Goal: Information Seeking & Learning: Learn about a topic

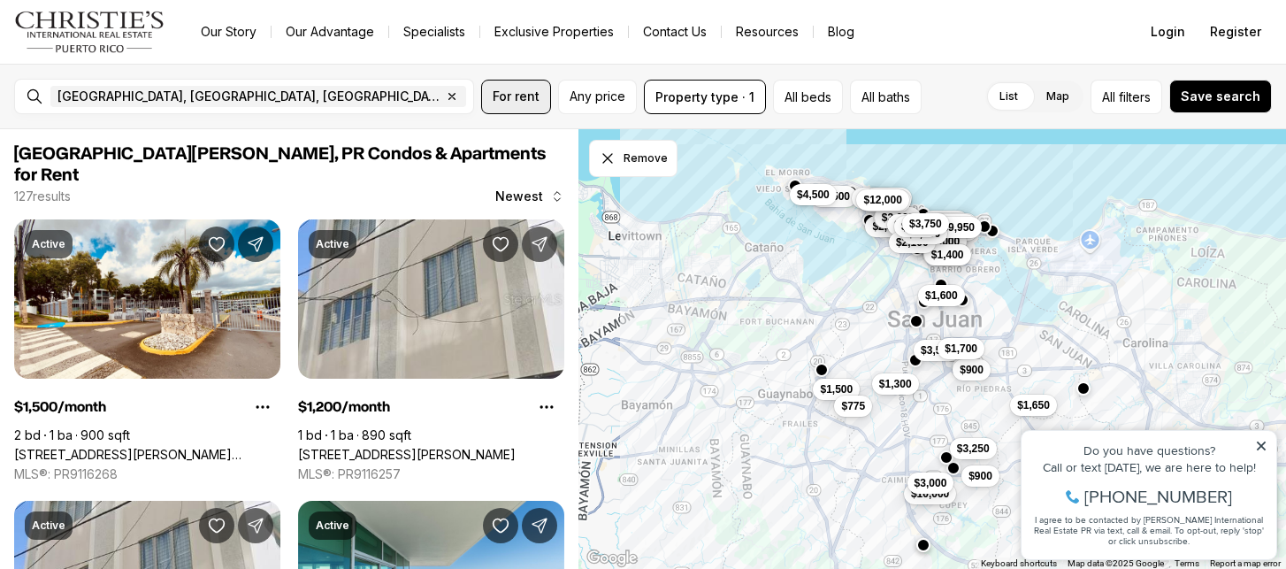
click at [540, 94] on button "For rent" at bounding box center [516, 97] width 70 height 35
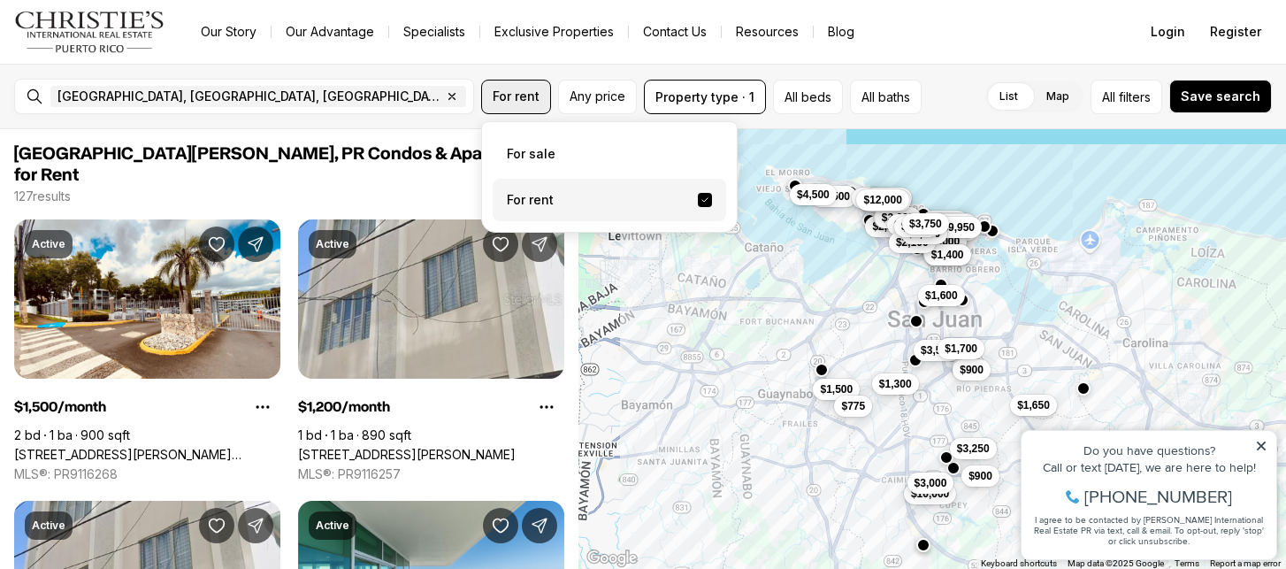
click at [522, 96] on span "For rent" at bounding box center [516, 96] width 47 height 14
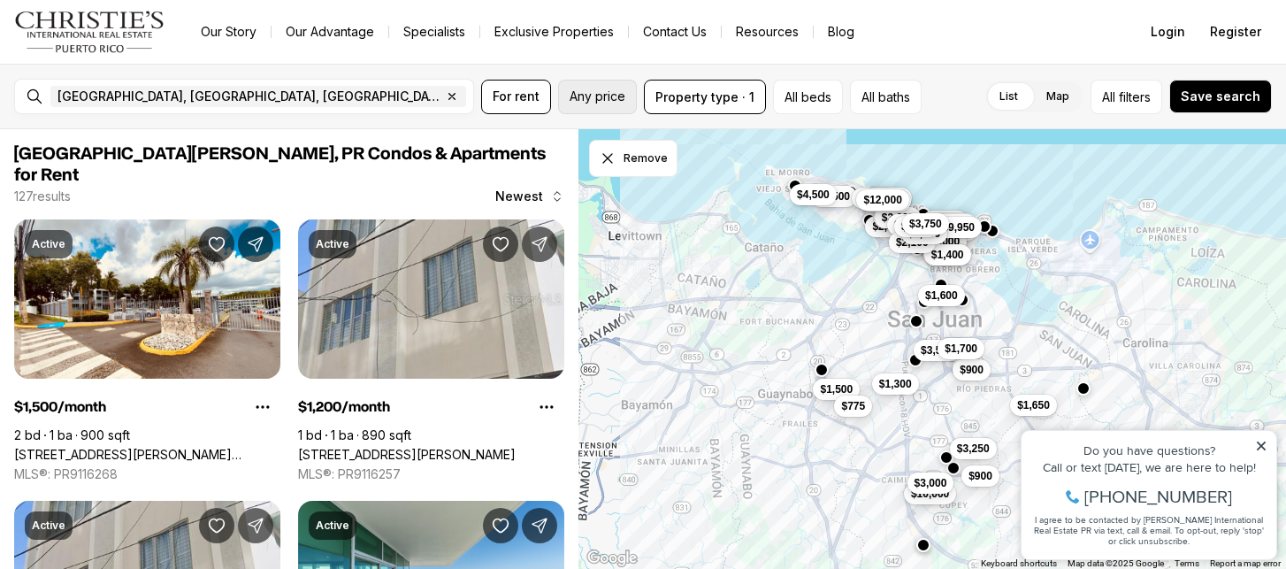
click at [592, 97] on span "Any price" at bounding box center [598, 96] width 56 height 14
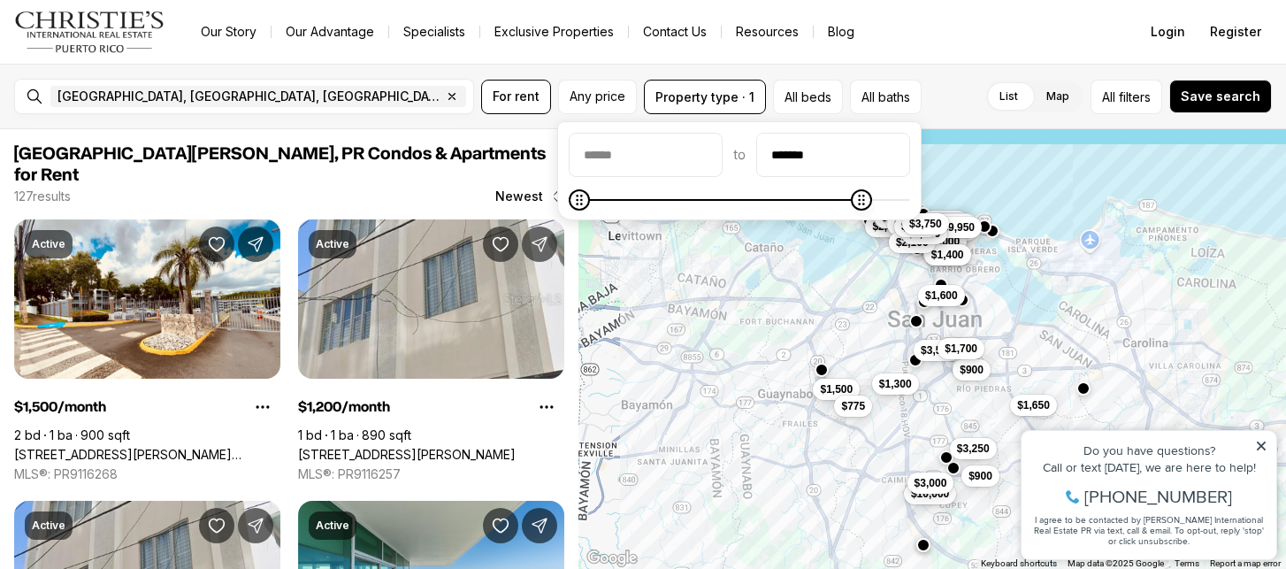
click at [872, 204] on span "Maximum" at bounding box center [861, 199] width 21 height 21
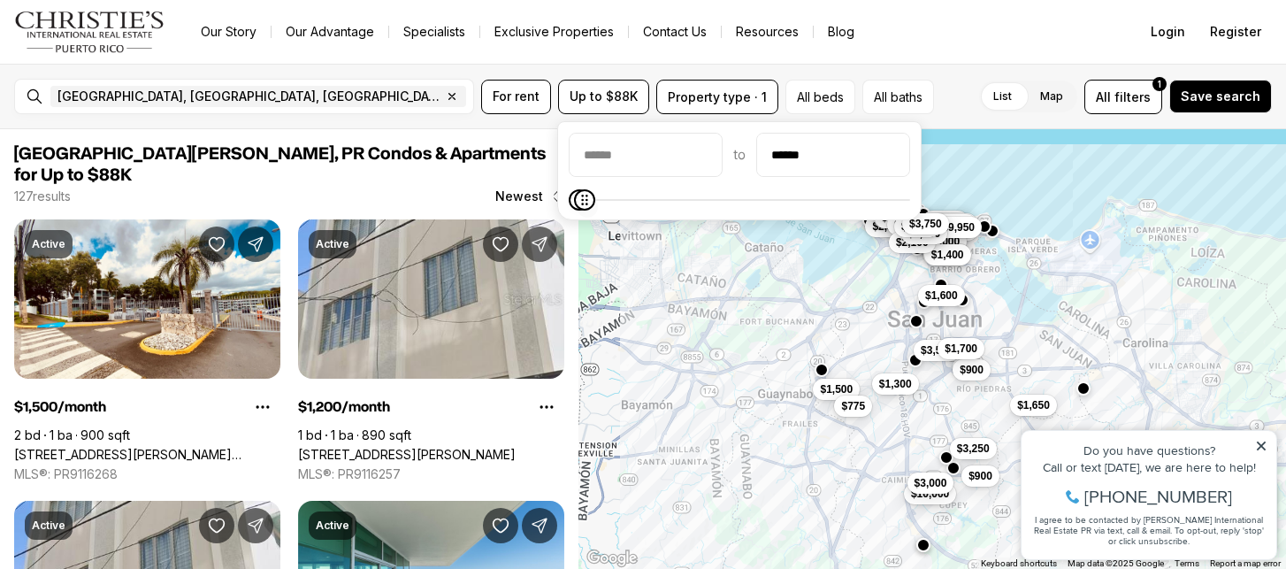
type input "******"
click at [576, 225] on body "Go to: Homepage Our Story Our Advantage Specialists Exclusive Properties Contac…" at bounding box center [643, 284] width 1286 height 569
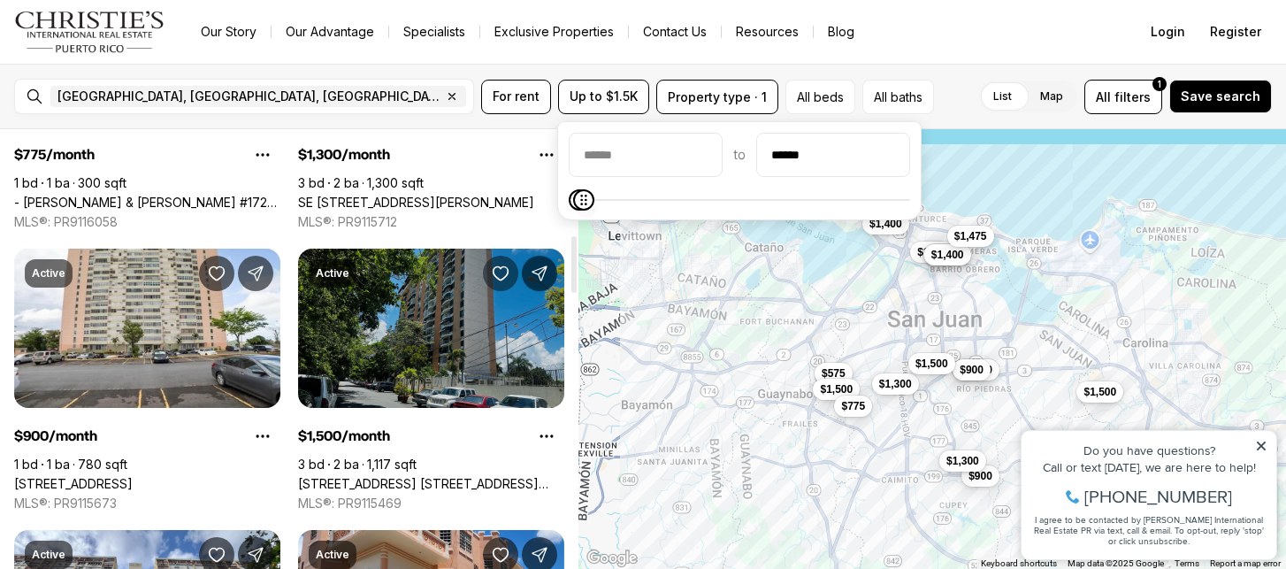
scroll to position [812, 0]
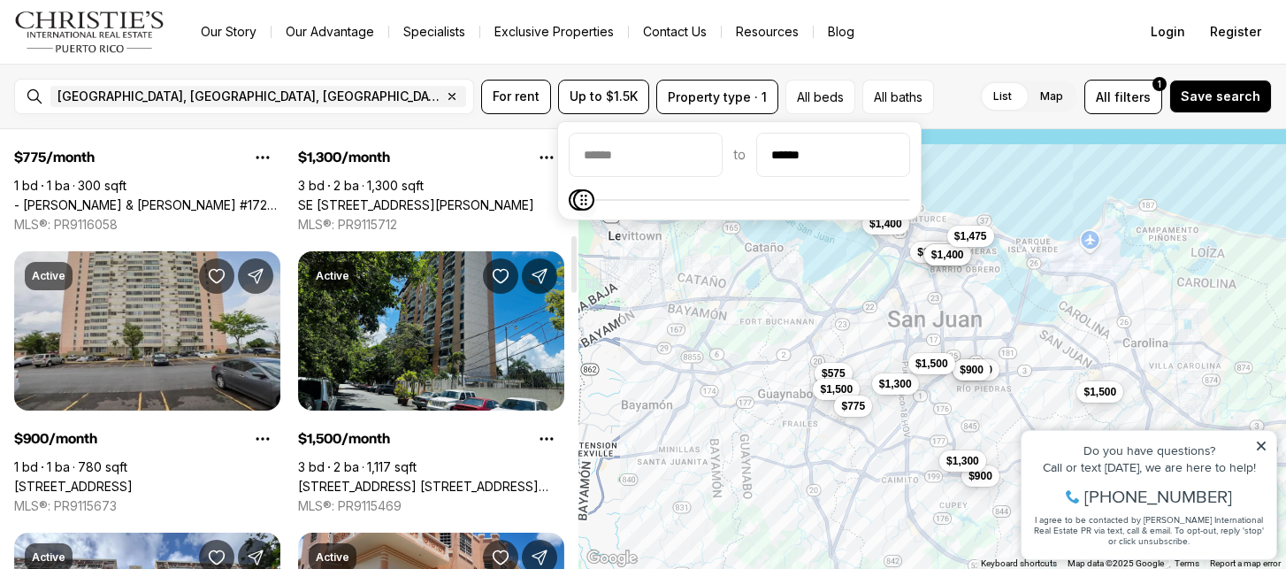
click at [133, 479] on link "[STREET_ADDRESS]" at bounding box center [73, 487] width 119 height 16
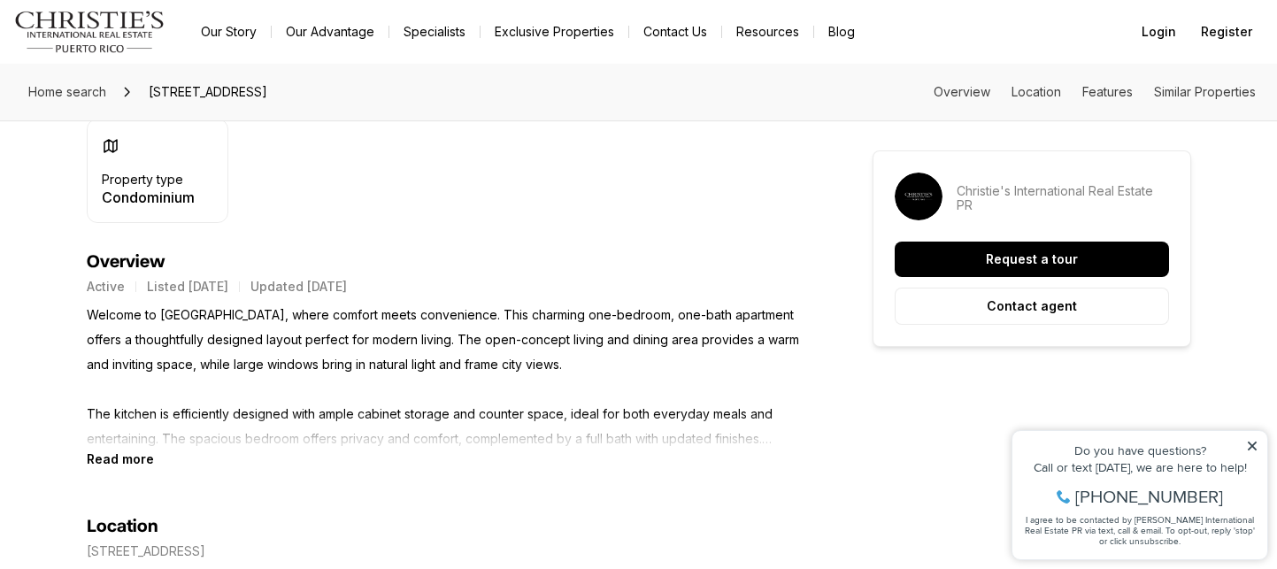
scroll to position [604, 0]
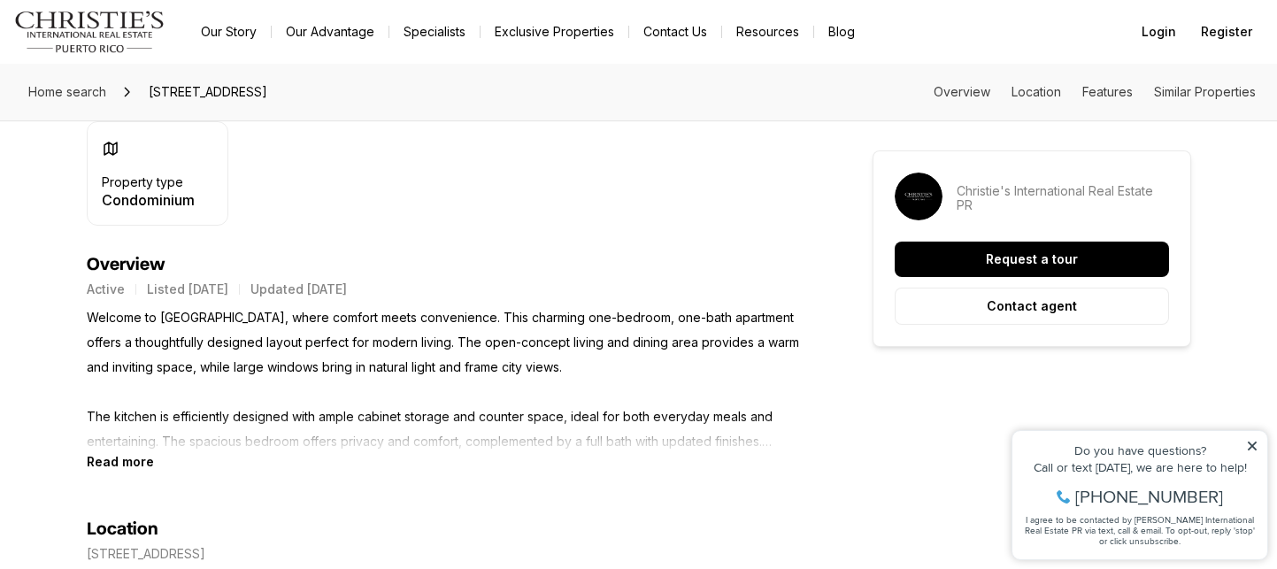
click at [141, 467] on b "Read more" at bounding box center [120, 461] width 67 height 15
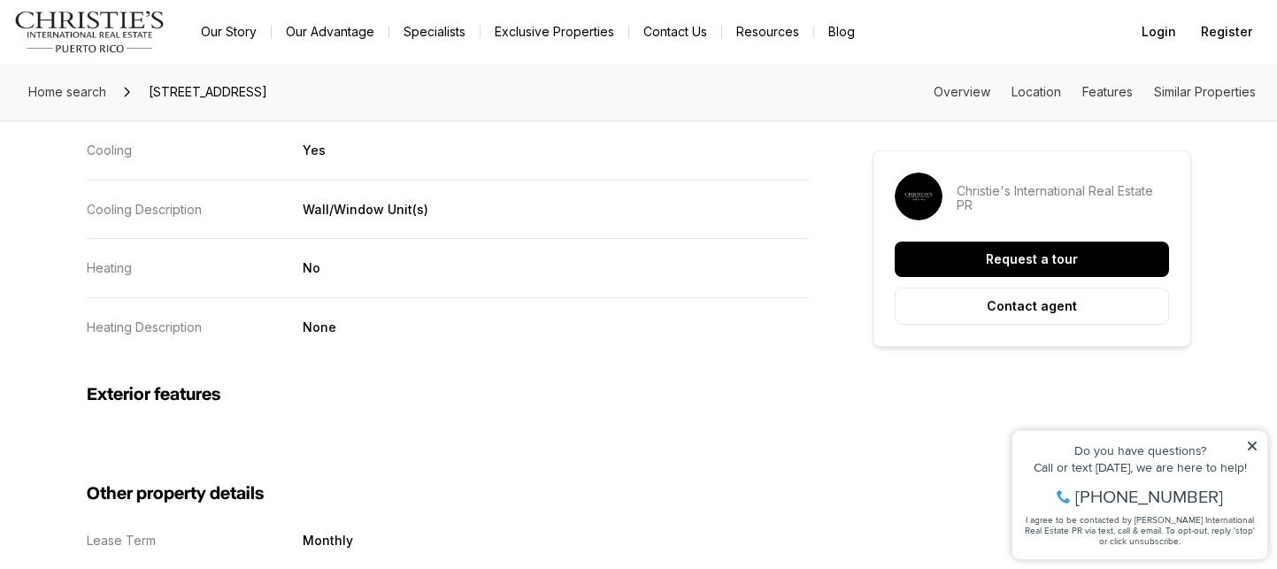
scroll to position [2354, 0]
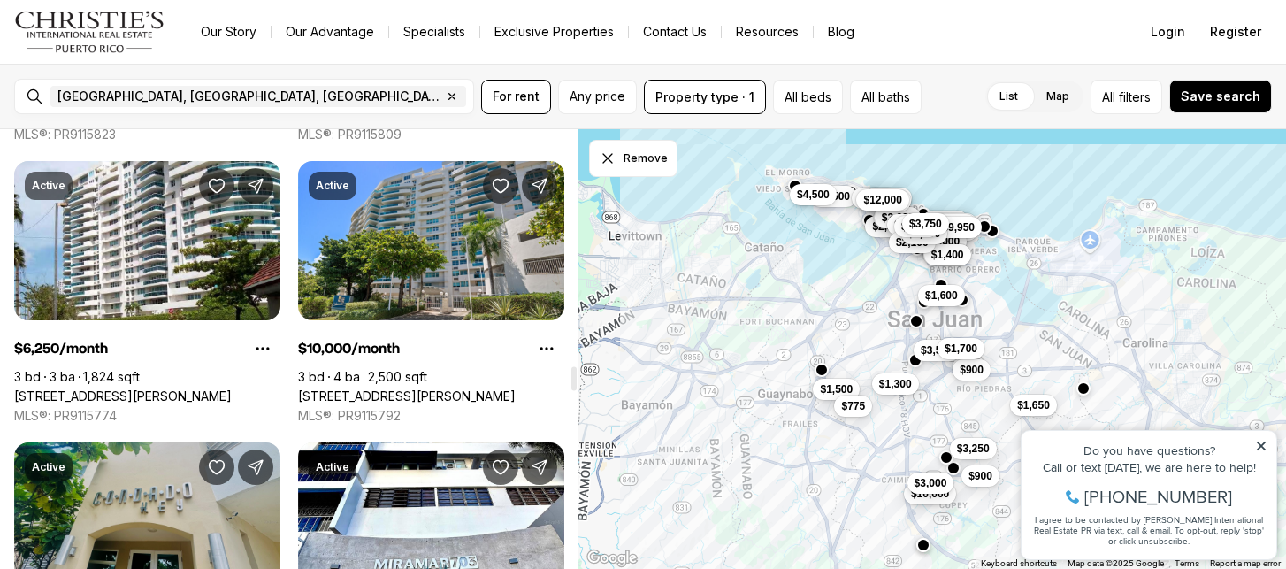
scroll to position [4274, 0]
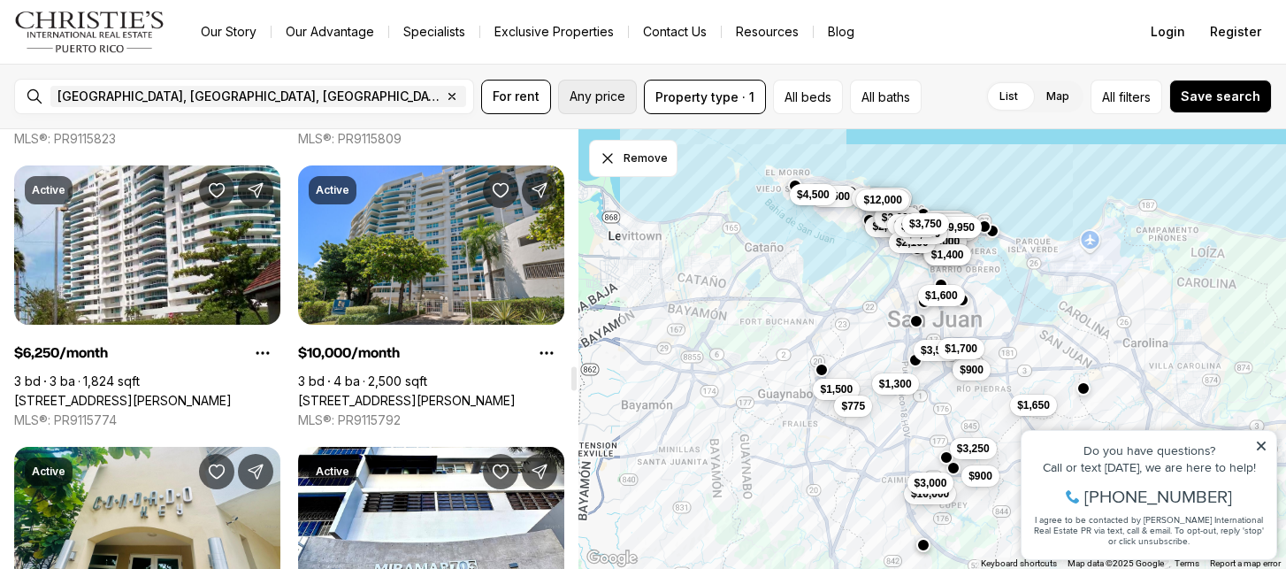
click at [602, 105] on button "Any price" at bounding box center [597, 97] width 79 height 35
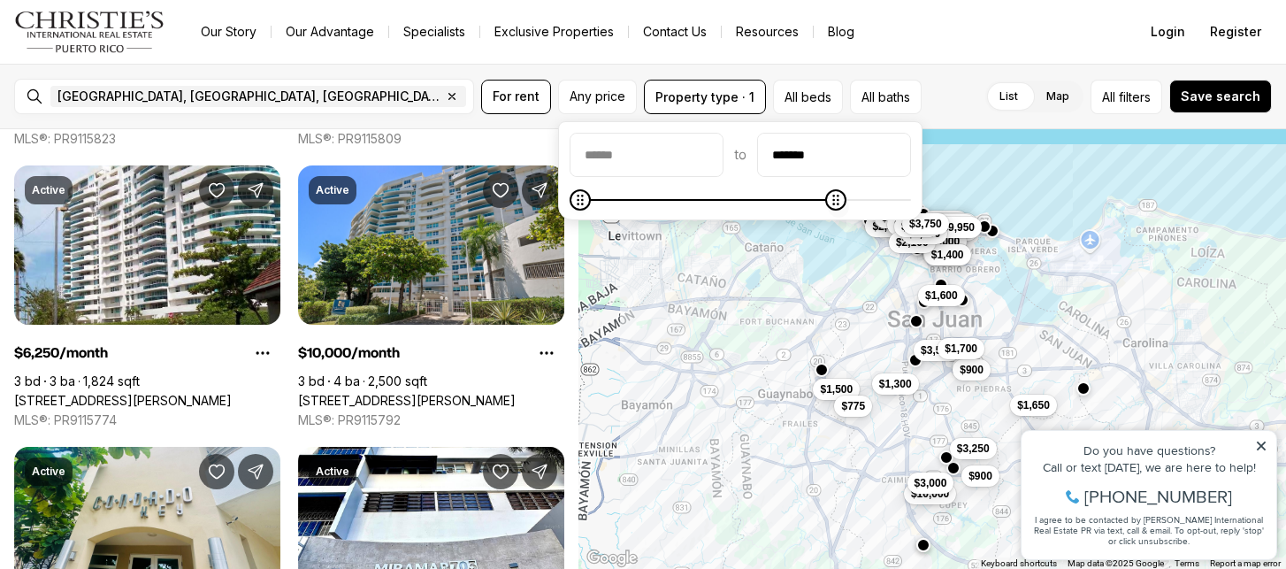
click at [748, 207] on span at bounding box center [741, 200] width 342 height 18
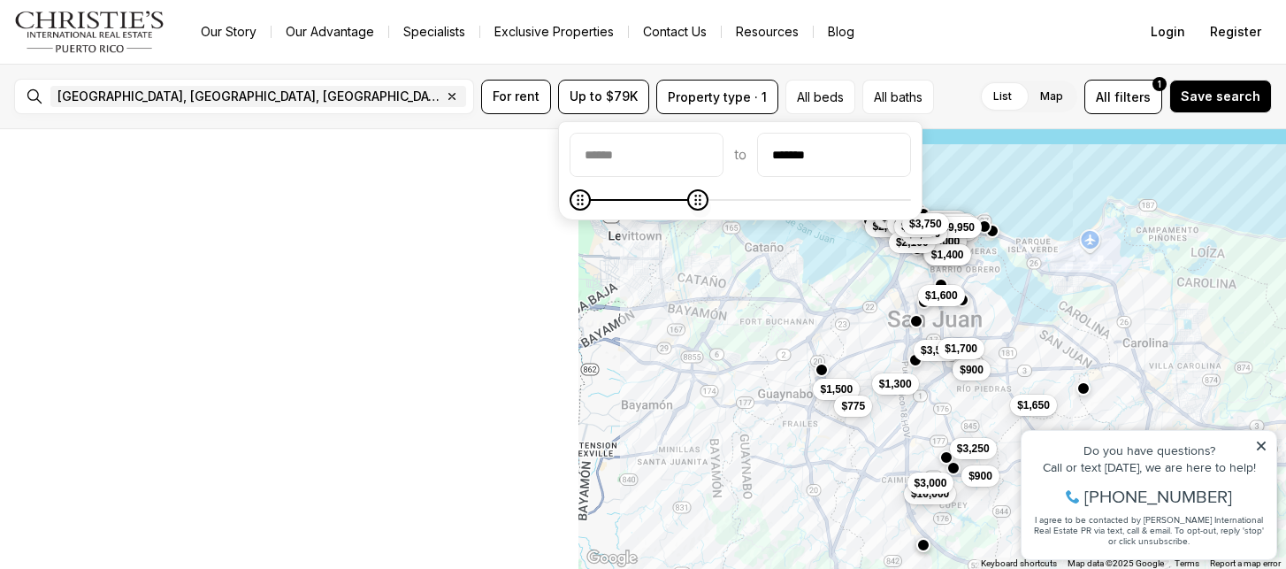
scroll to position [0, 0]
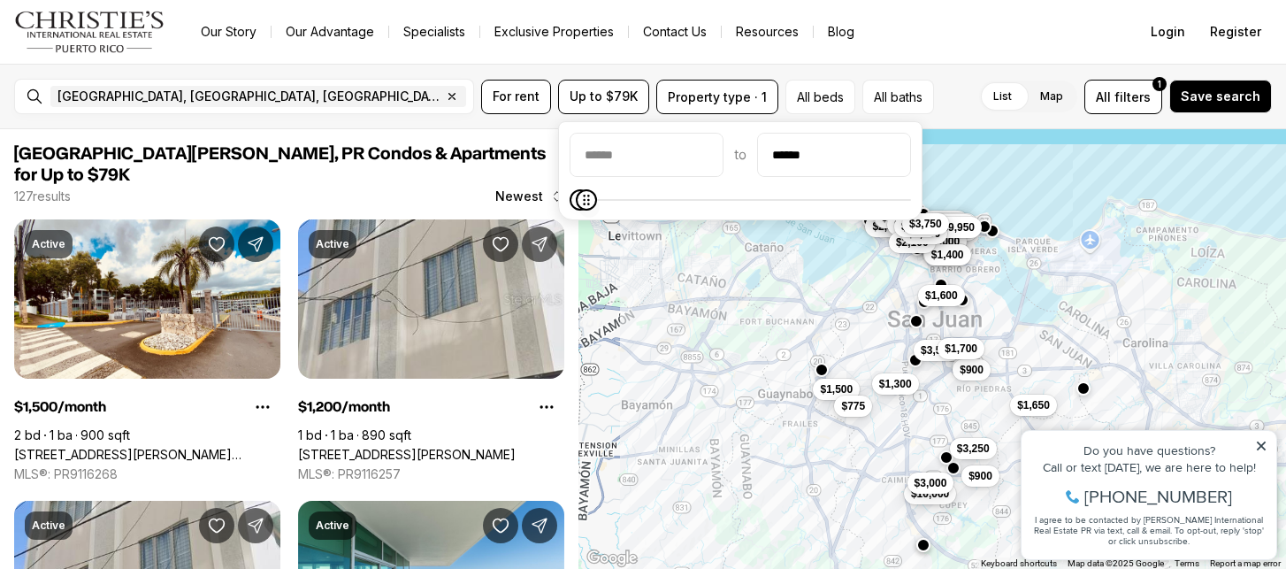
click at [545, 200] on body "Go to: Homepage Our Story Our Advantage Specialists Exclusive Properties Contac…" at bounding box center [643, 284] width 1286 height 569
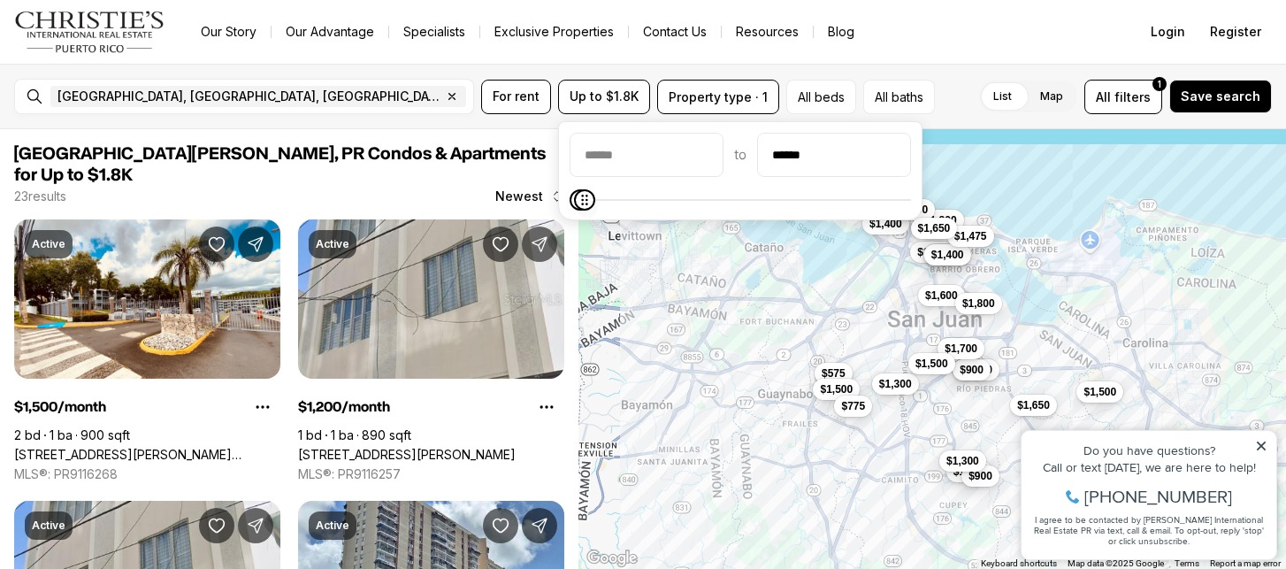
type input "******"
click at [577, 211] on span at bounding box center [584, 199] width 21 height 21
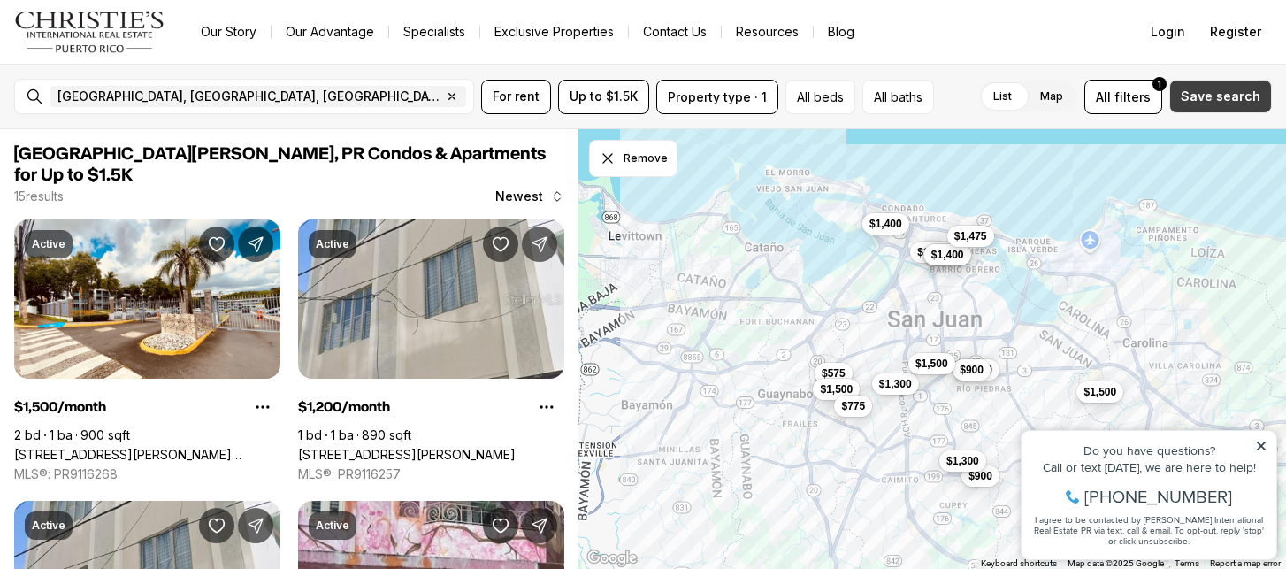
click at [1240, 96] on span "Save search" at bounding box center [1221, 96] width 80 height 14
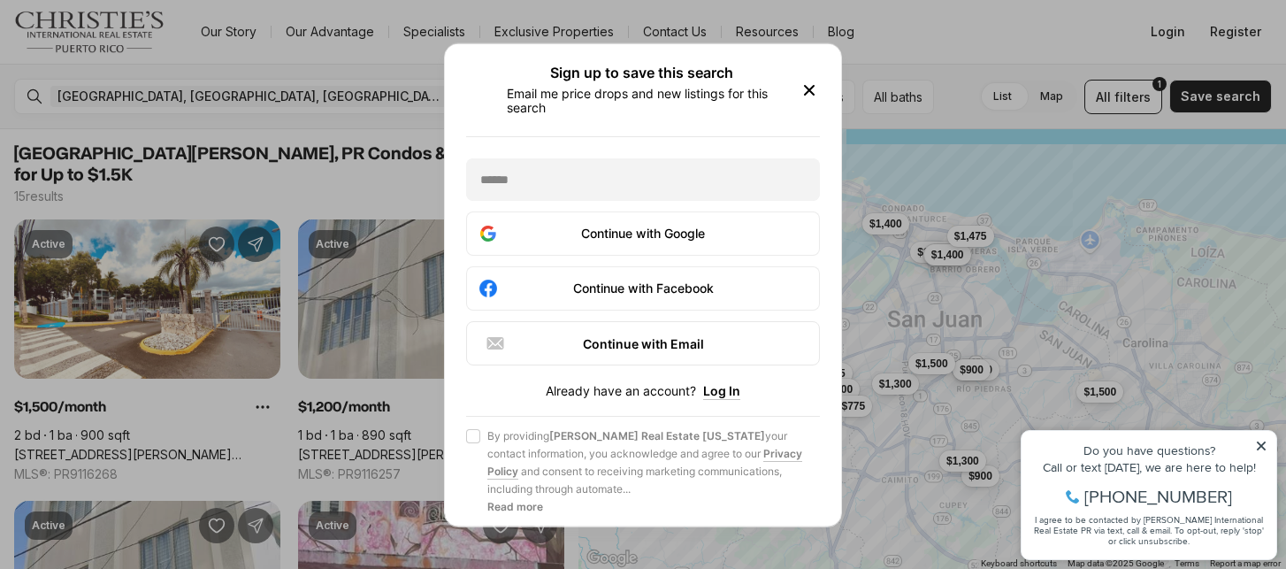
click at [807, 90] on icon "button" at bounding box center [809, 89] width 21 height 21
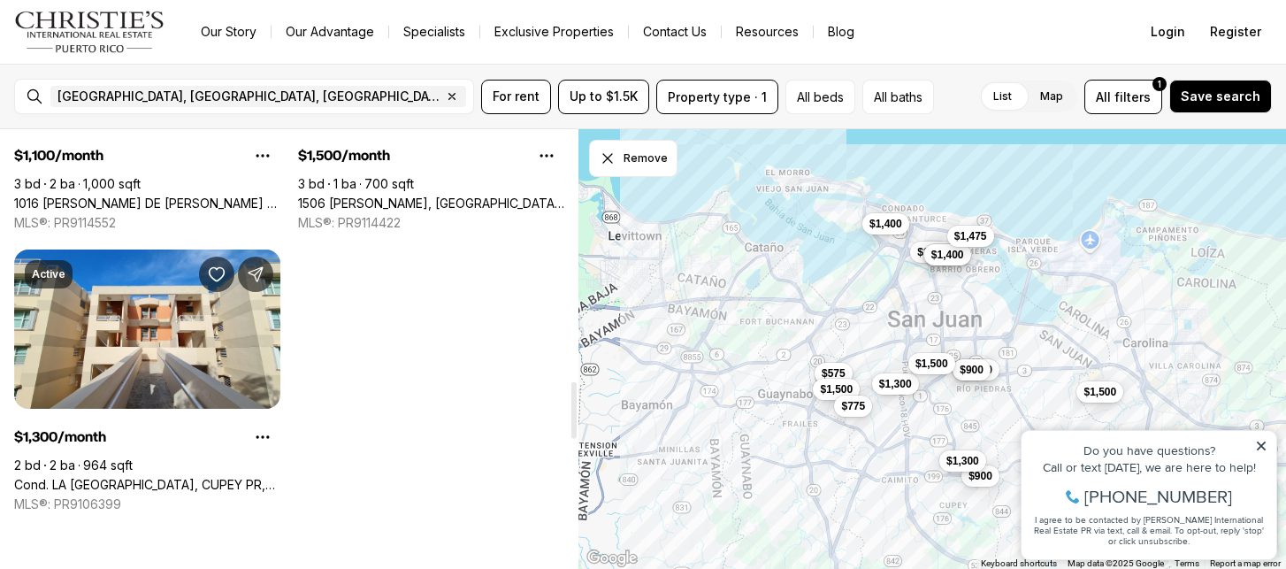
scroll to position [1941, 0]
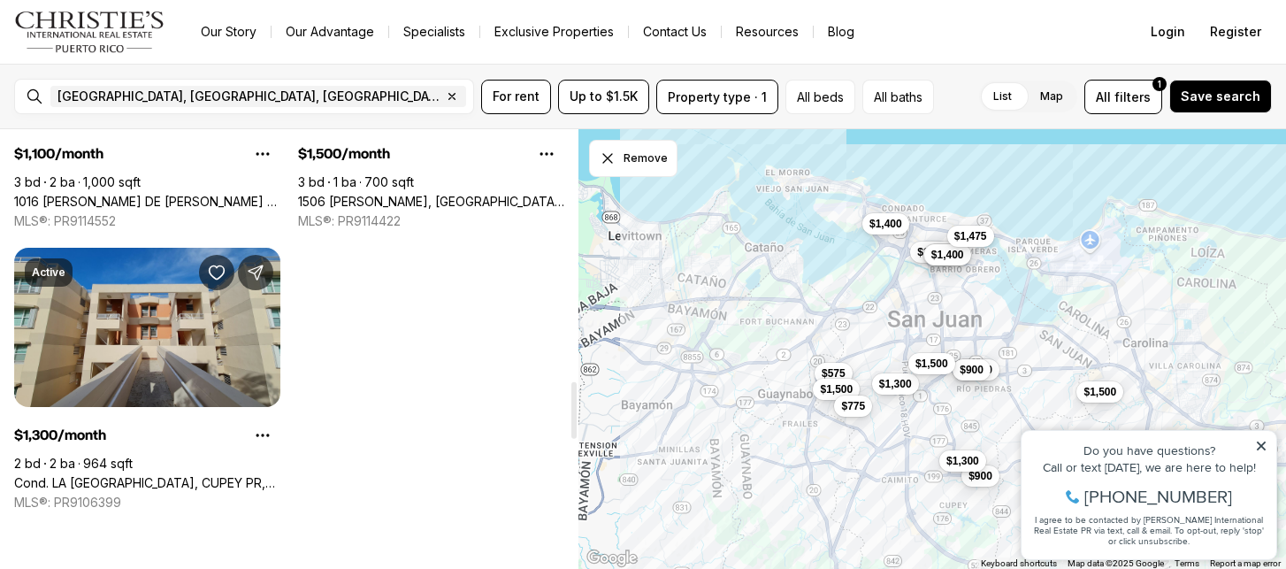
click at [56, 475] on link "Cond. LA [GEOGRAPHIC_DATA], CUPEY PR, 00926" at bounding box center [147, 483] width 266 height 16
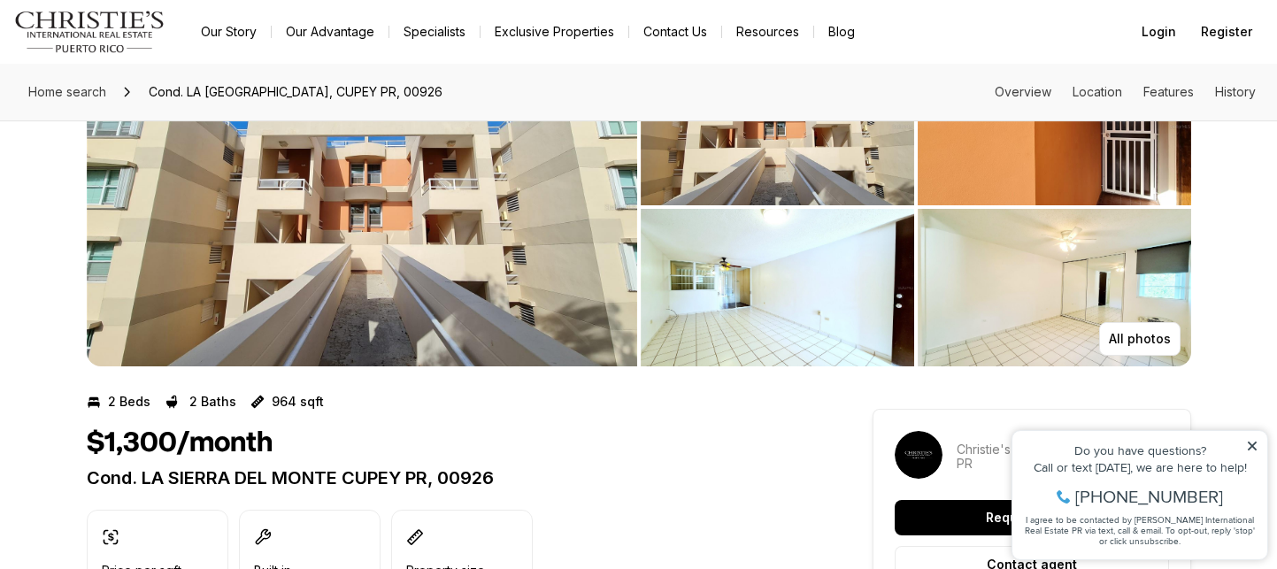
scroll to position [99, 0]
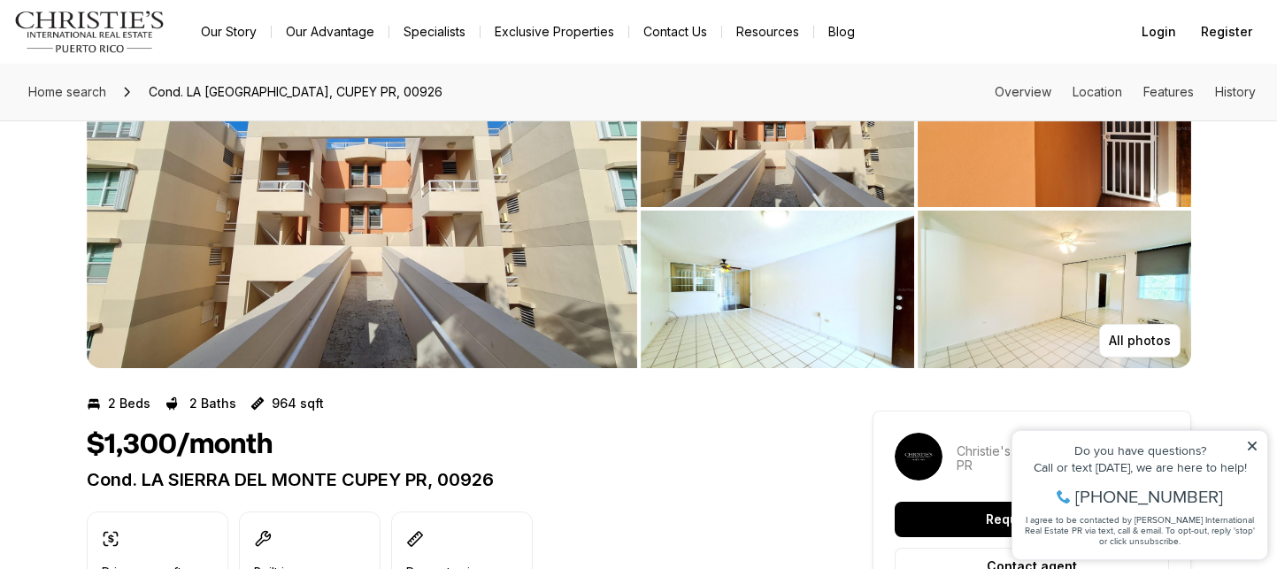
click at [884, 298] on img "View image gallery" at bounding box center [777, 289] width 273 height 157
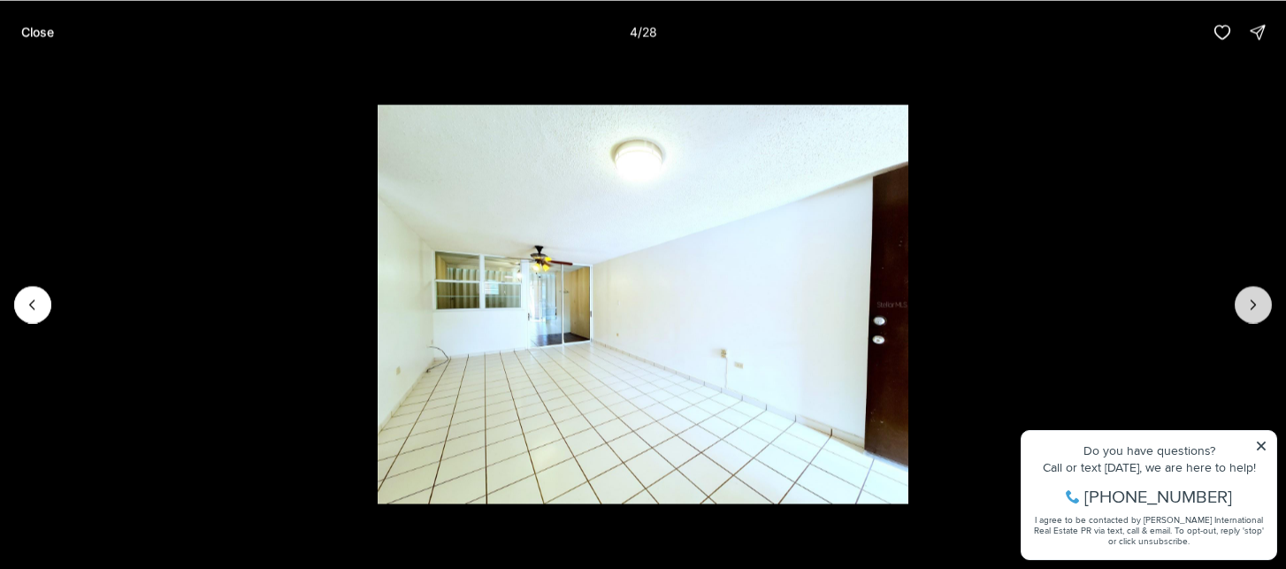
click at [1261, 297] on icon "Next slide" at bounding box center [1254, 305] width 18 height 18
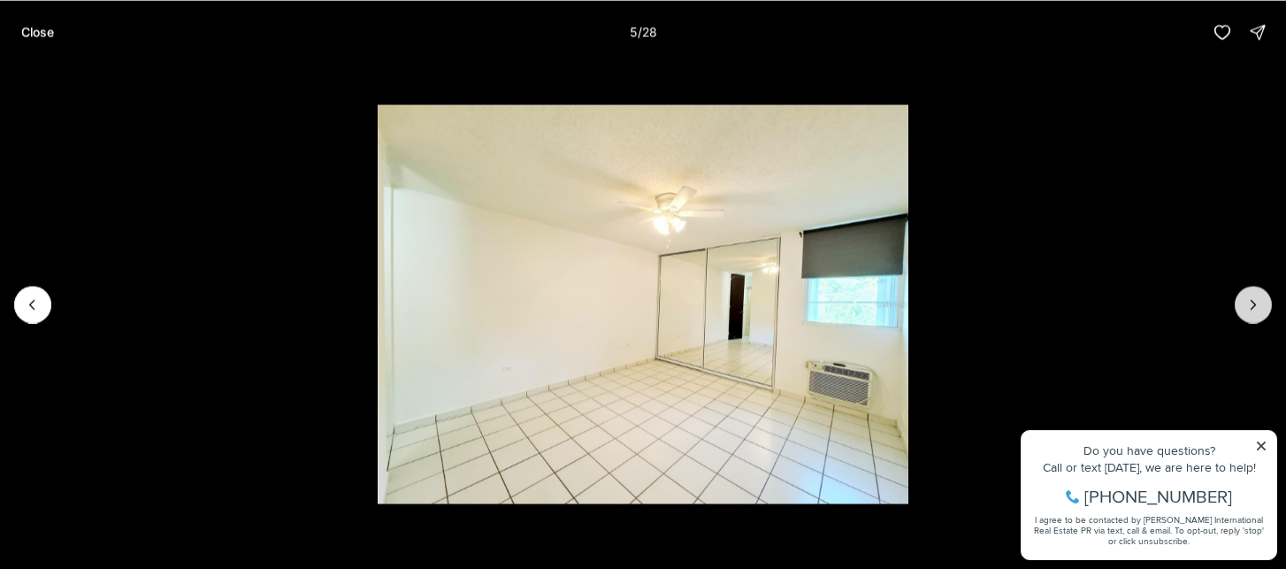
click at [1260, 297] on icon "Next slide" at bounding box center [1254, 305] width 18 height 18
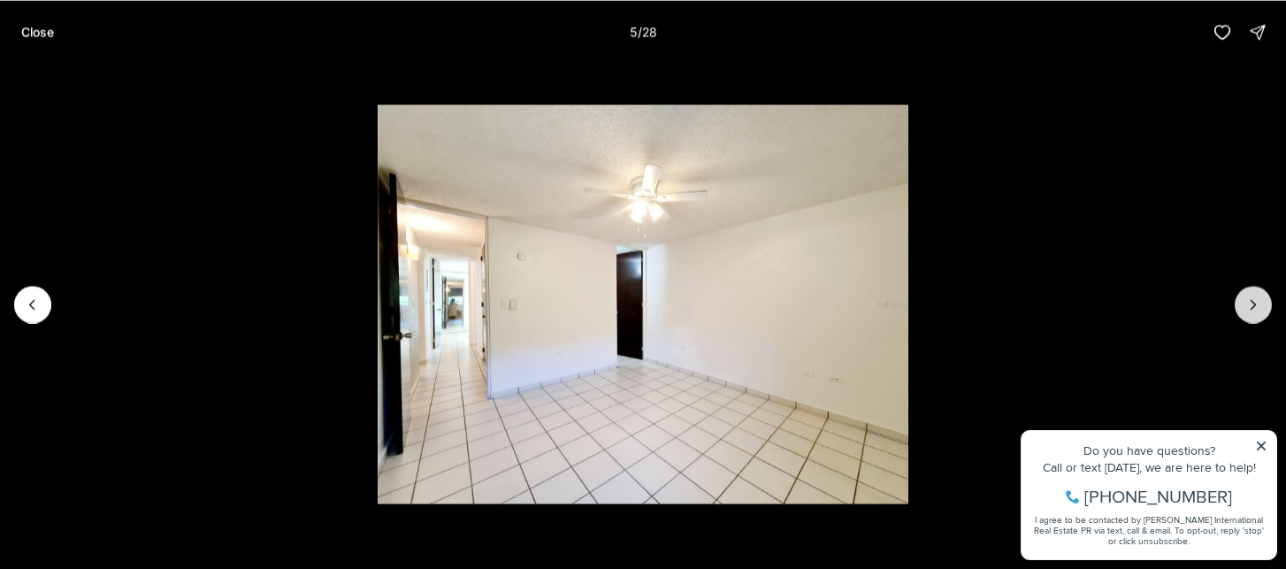
click at [1260, 297] on icon "Next slide" at bounding box center [1254, 305] width 18 height 18
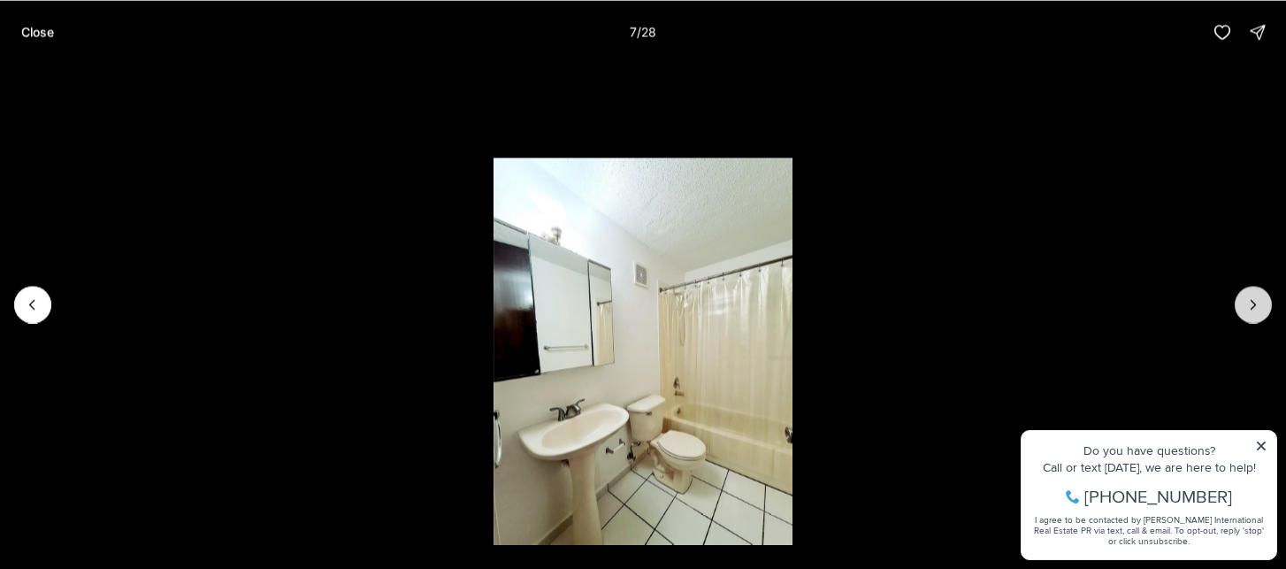
click at [1260, 297] on icon "Next slide" at bounding box center [1254, 305] width 18 height 18
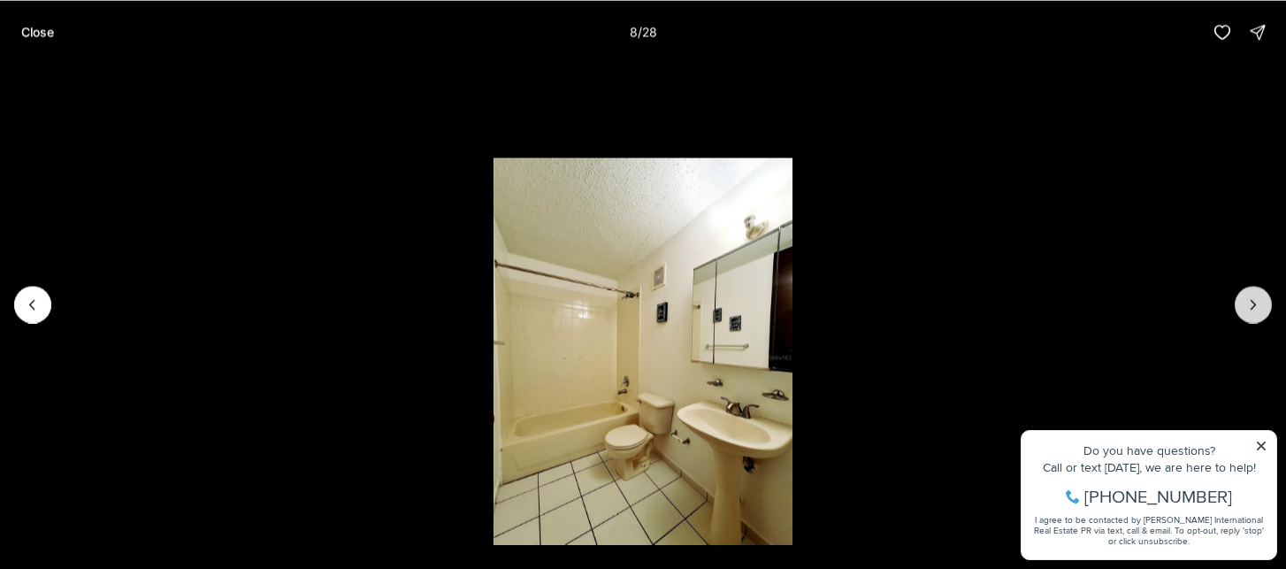
click at [1260, 297] on icon "Next slide" at bounding box center [1254, 305] width 18 height 18
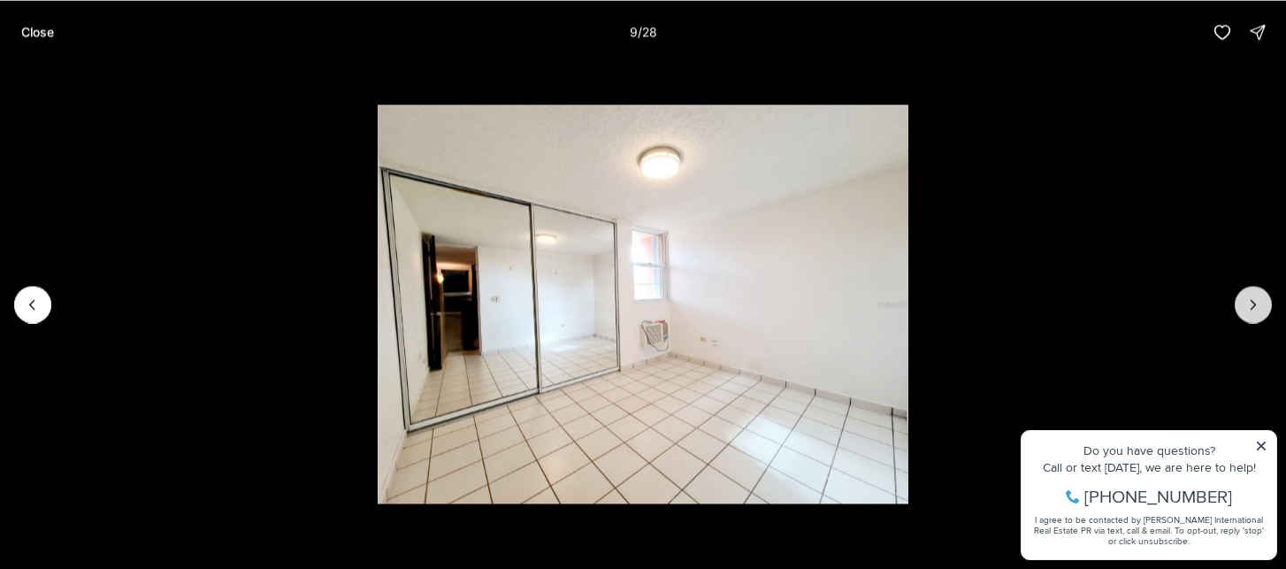
click at [1260, 297] on icon "Next slide" at bounding box center [1254, 305] width 18 height 18
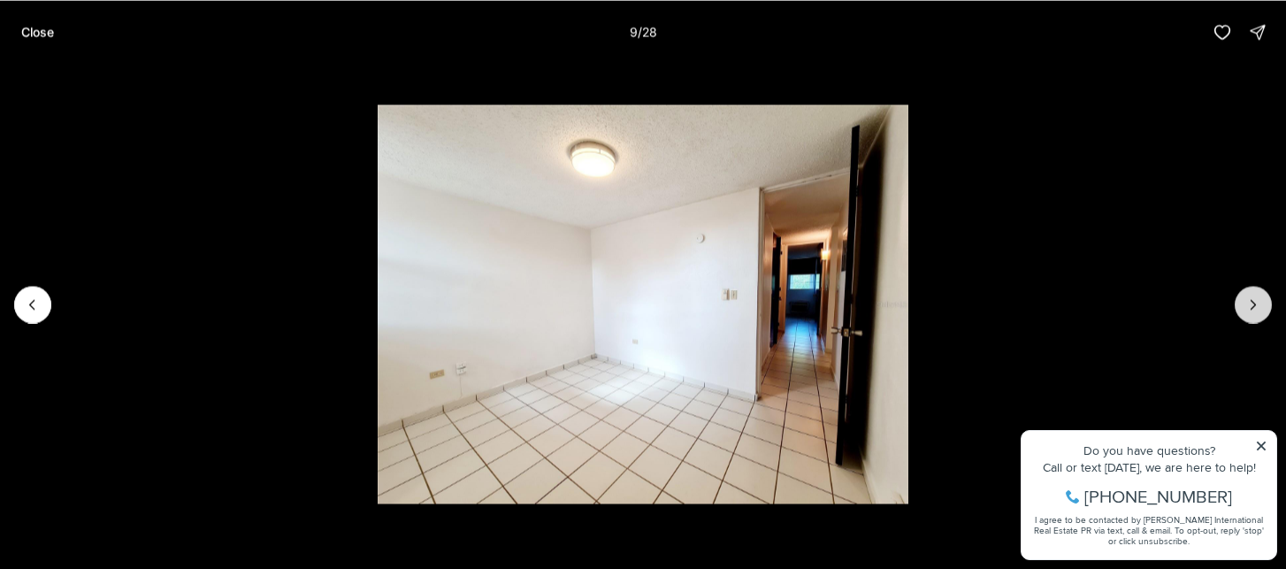
click at [1260, 299] on icon "Next slide" at bounding box center [1254, 305] width 18 height 18
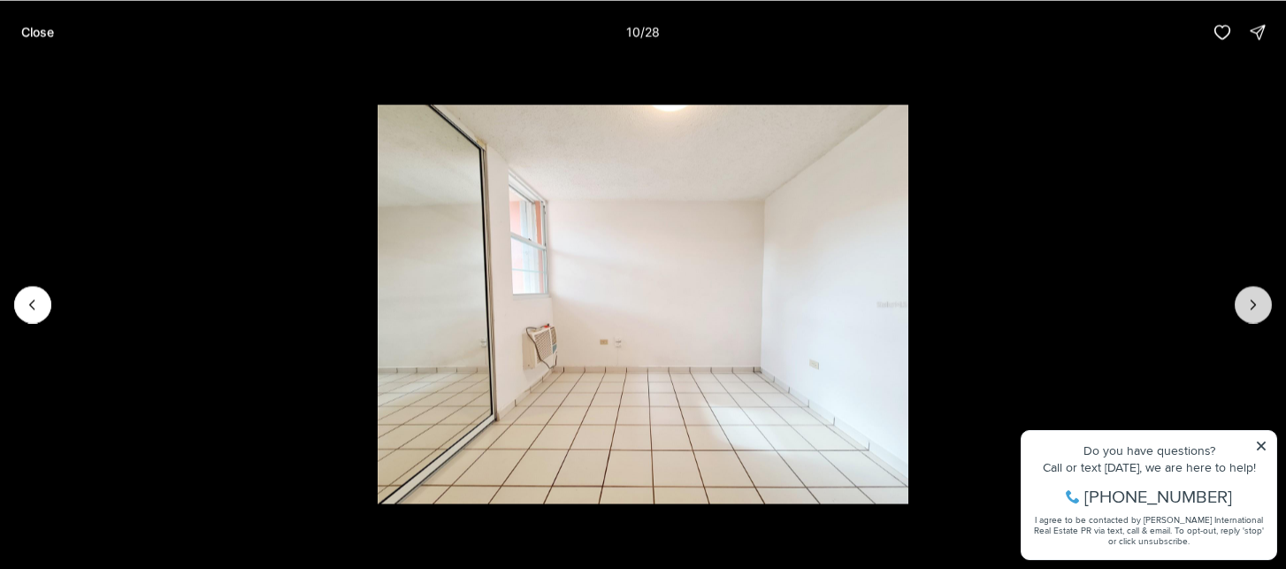
click at [1260, 299] on icon "Next slide" at bounding box center [1254, 305] width 18 height 18
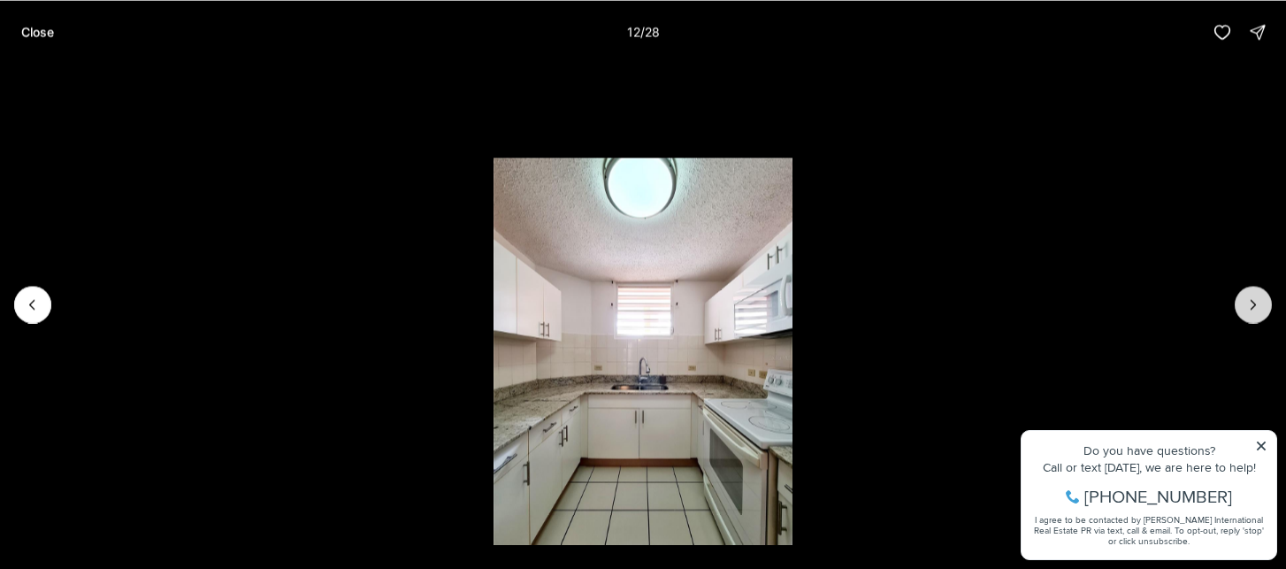
click at [1260, 299] on icon "Next slide" at bounding box center [1254, 305] width 18 height 18
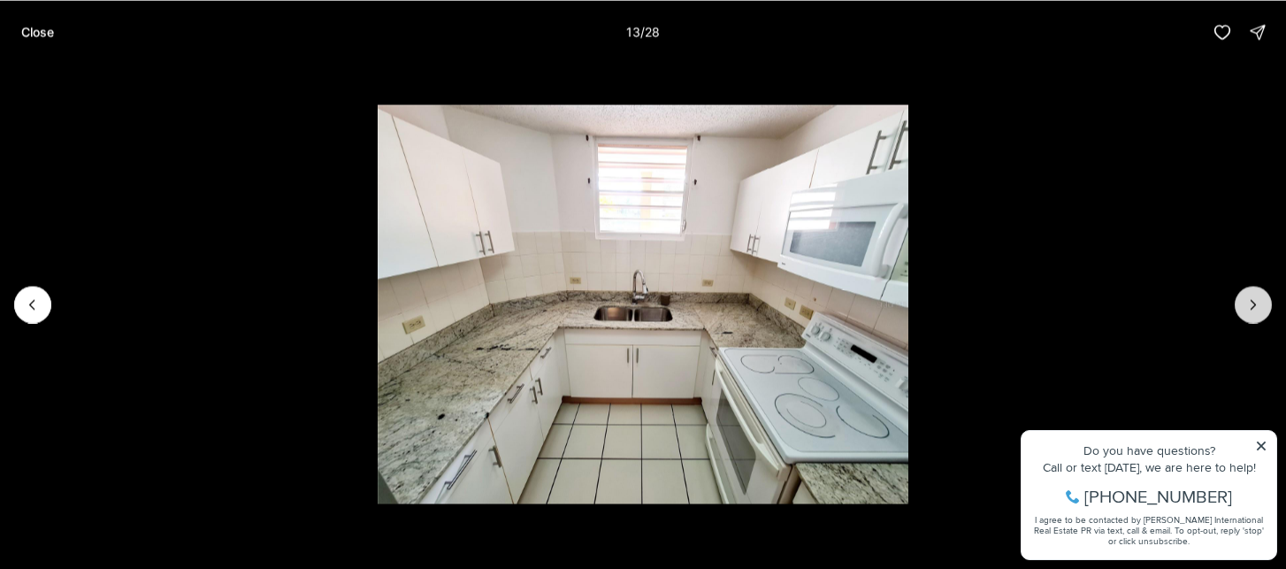
click at [1260, 299] on icon "Next slide" at bounding box center [1254, 305] width 18 height 18
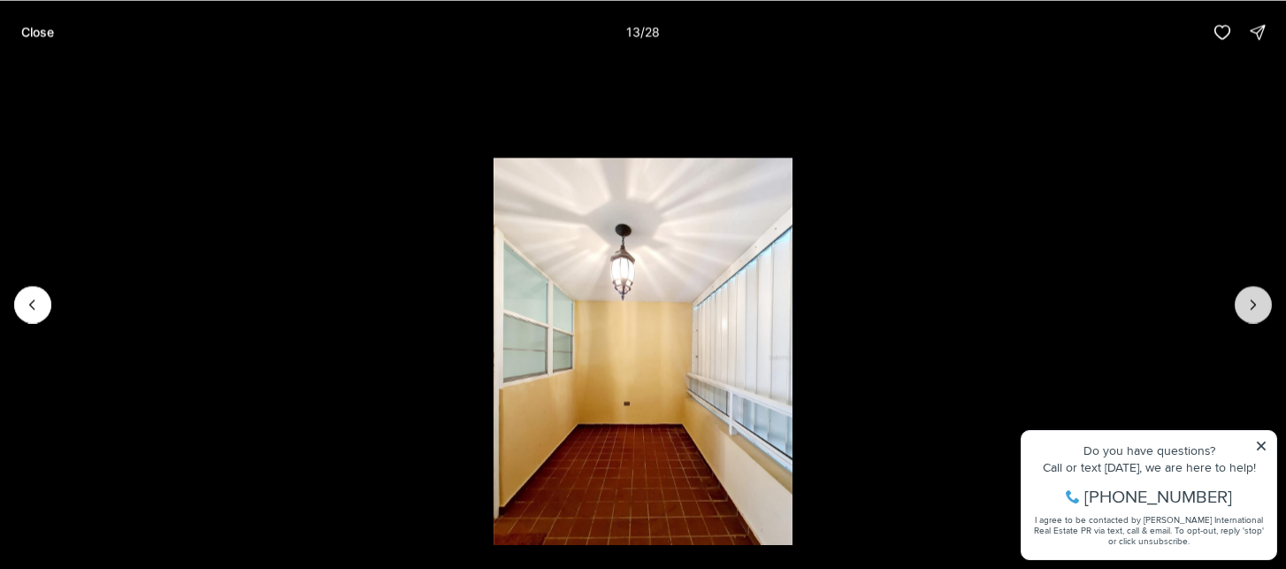
click at [1260, 299] on icon "Next slide" at bounding box center [1254, 305] width 18 height 18
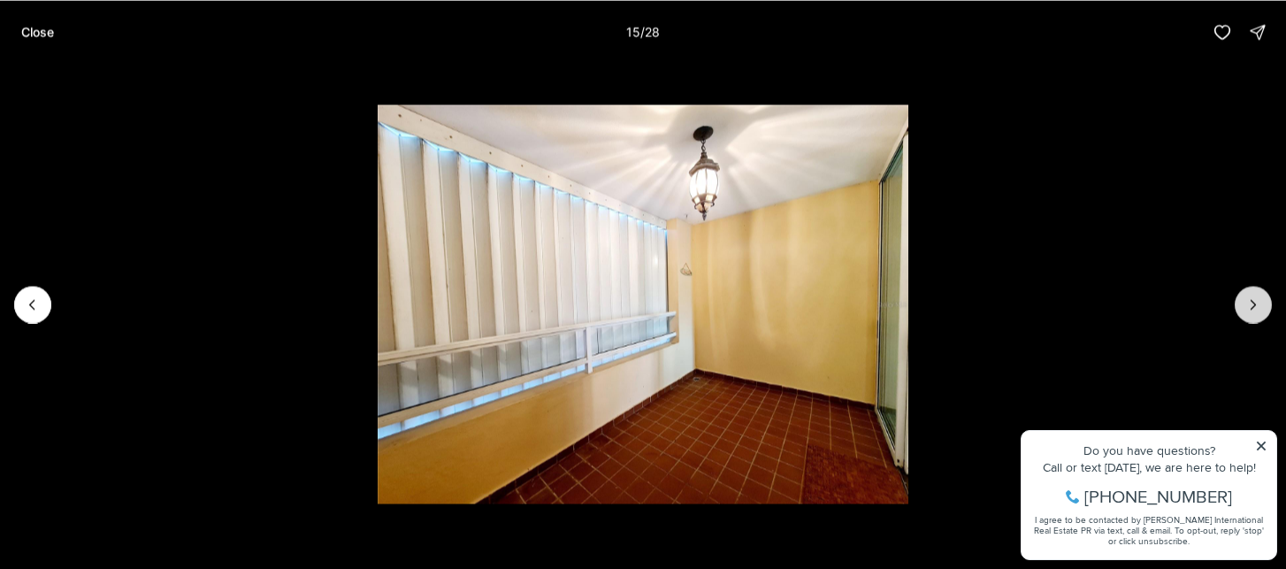
click at [1260, 299] on icon "Next slide" at bounding box center [1254, 305] width 18 height 18
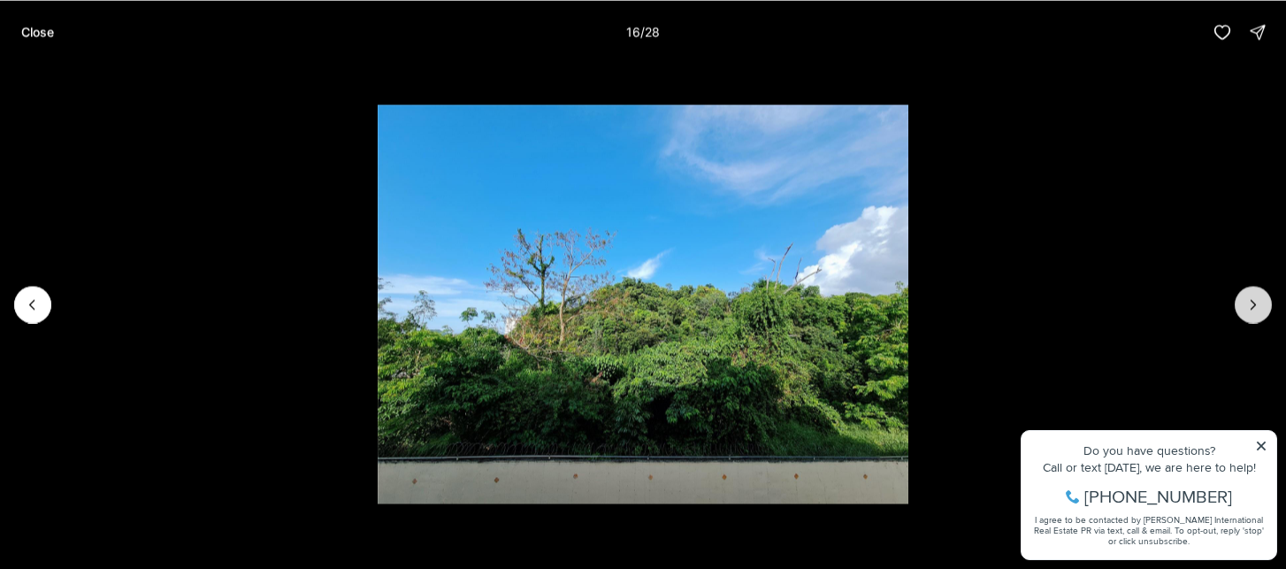
click at [1260, 299] on icon "Next slide" at bounding box center [1254, 305] width 18 height 18
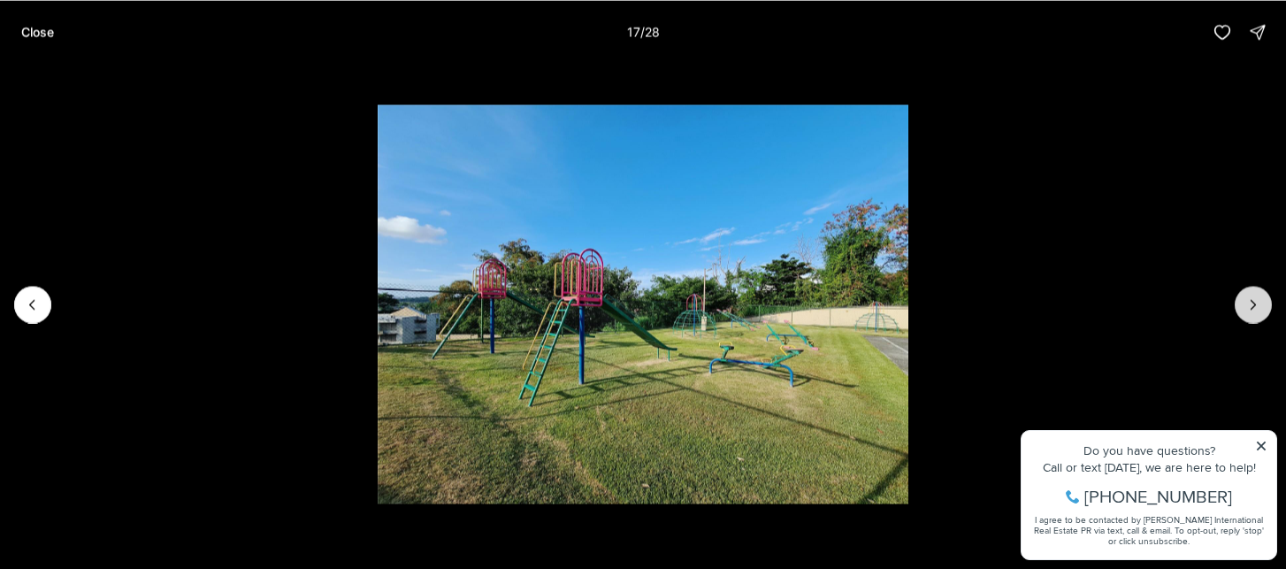
click at [1260, 299] on icon "Next slide" at bounding box center [1254, 305] width 18 height 18
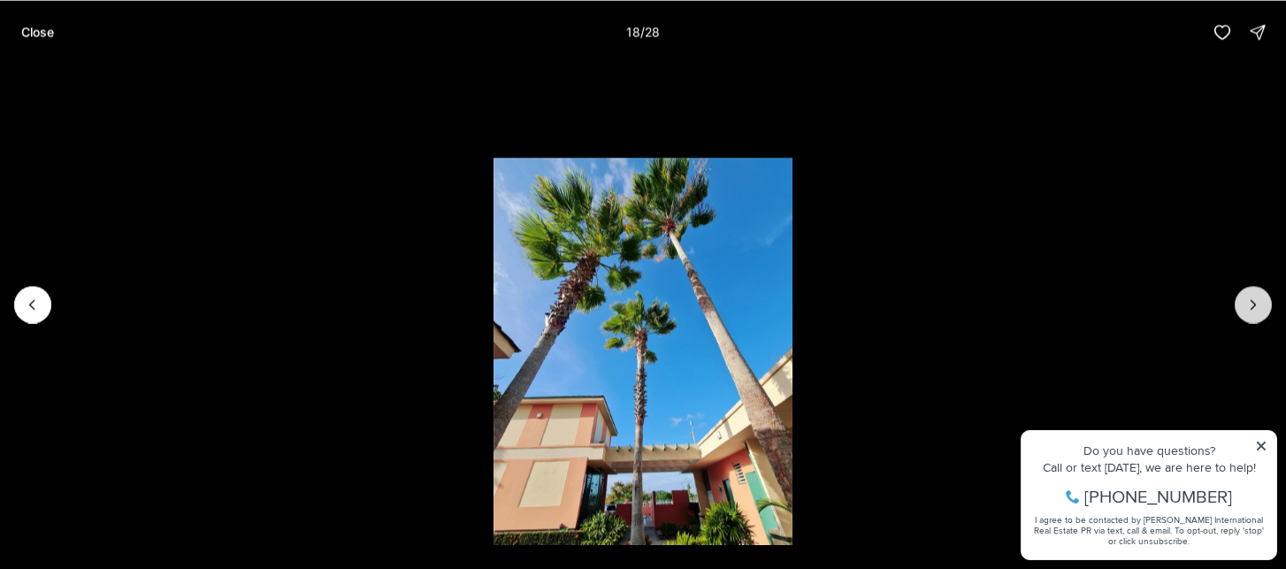
click at [1260, 299] on icon "Next slide" at bounding box center [1254, 305] width 18 height 18
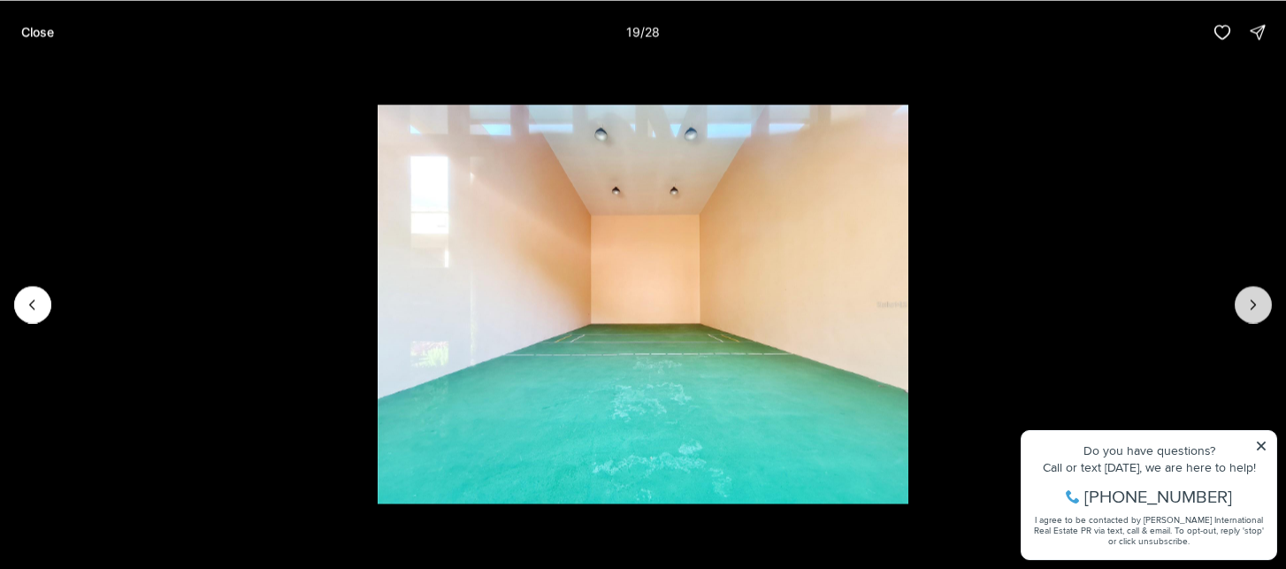
click at [1260, 299] on icon "Next slide" at bounding box center [1254, 305] width 18 height 18
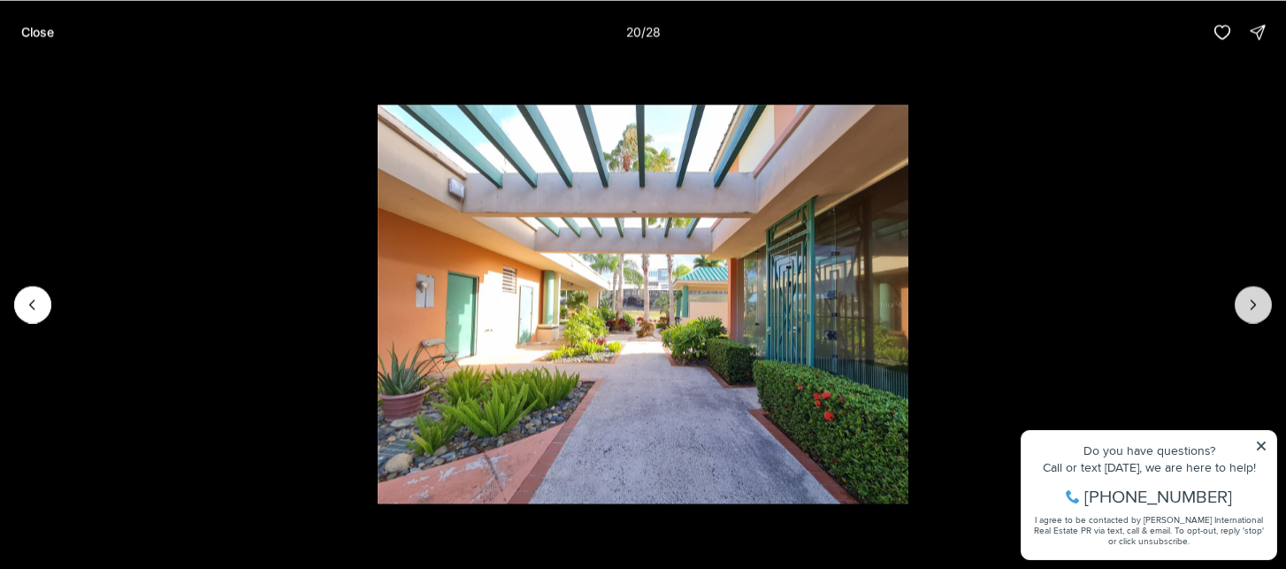
click at [1260, 299] on icon "Next slide" at bounding box center [1254, 305] width 18 height 18
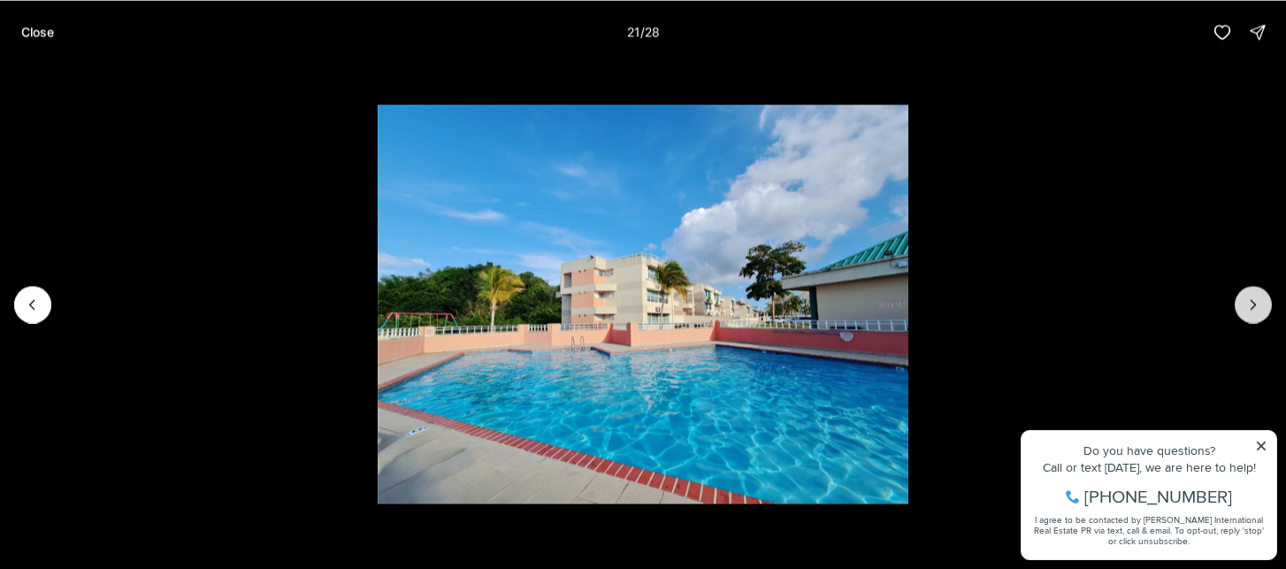
click at [1260, 299] on icon "Next slide" at bounding box center [1254, 305] width 18 height 18
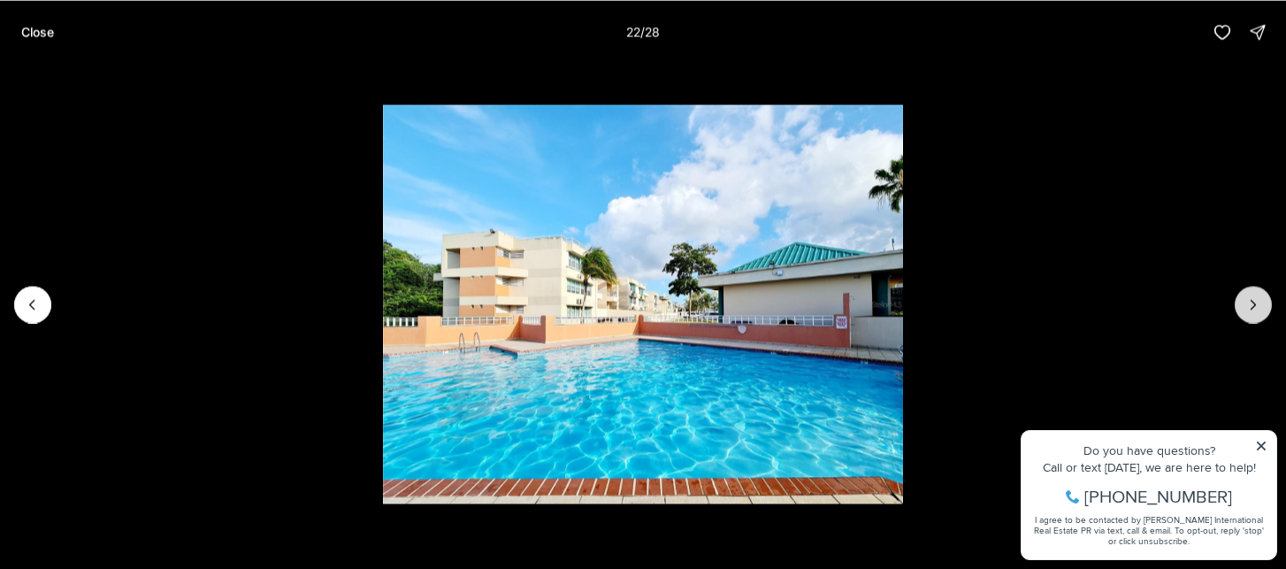
click at [1260, 299] on icon "Next slide" at bounding box center [1254, 305] width 18 height 18
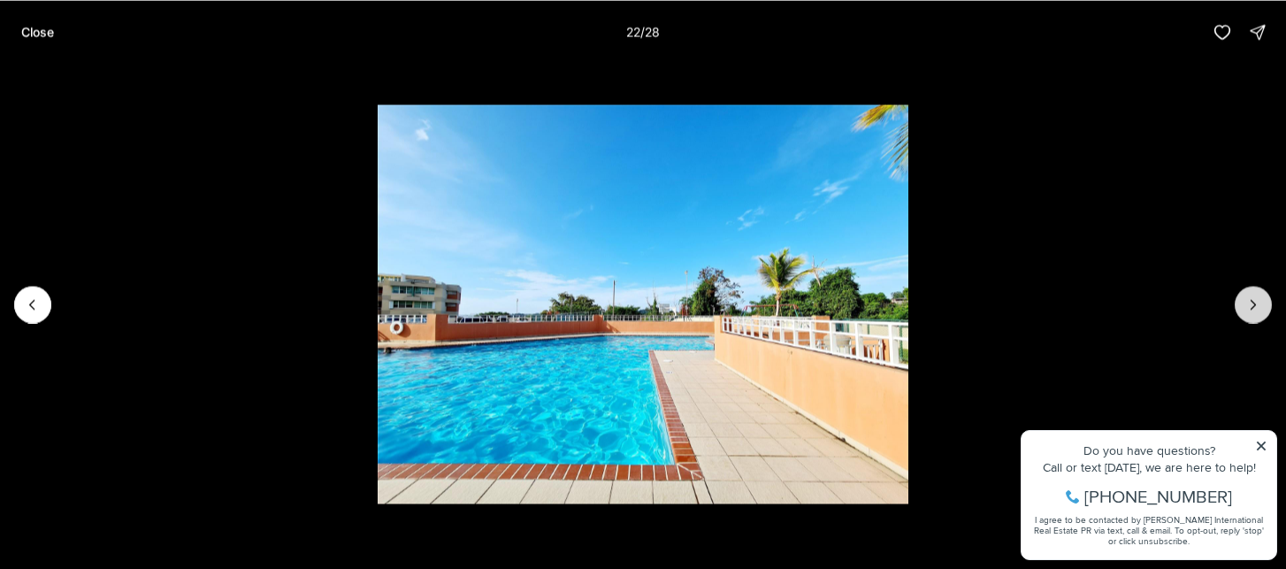
click at [1260, 299] on icon "Next slide" at bounding box center [1254, 305] width 18 height 18
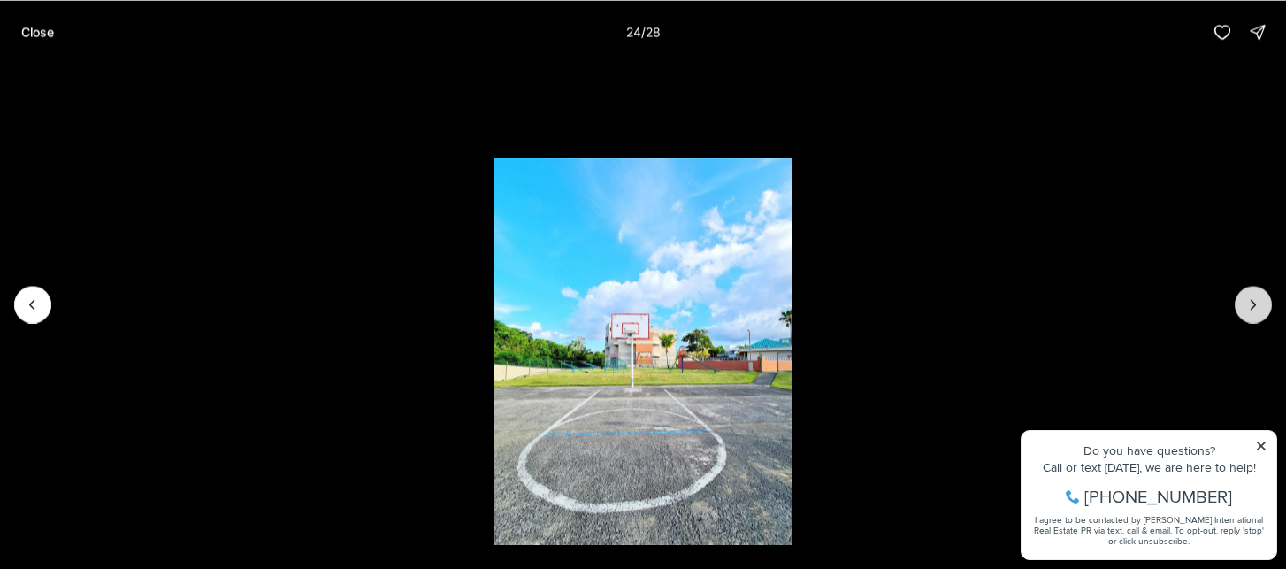
click at [1260, 299] on icon "Next slide" at bounding box center [1254, 305] width 18 height 18
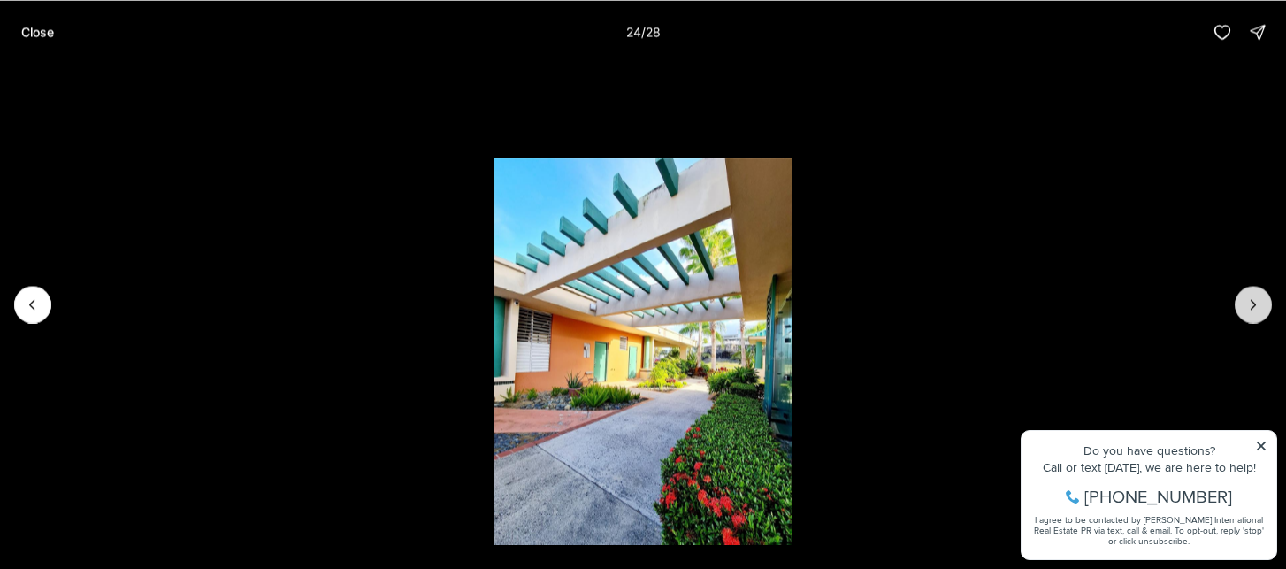
click at [1260, 299] on icon "Next slide" at bounding box center [1254, 305] width 18 height 18
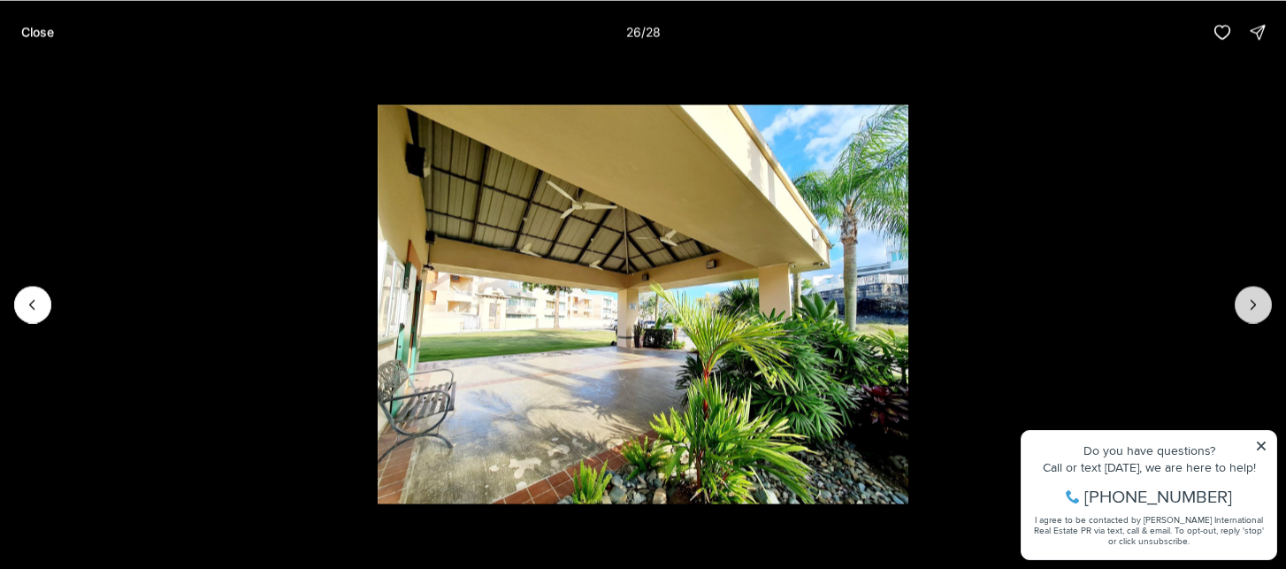
click at [1260, 299] on icon "Next slide" at bounding box center [1254, 305] width 18 height 18
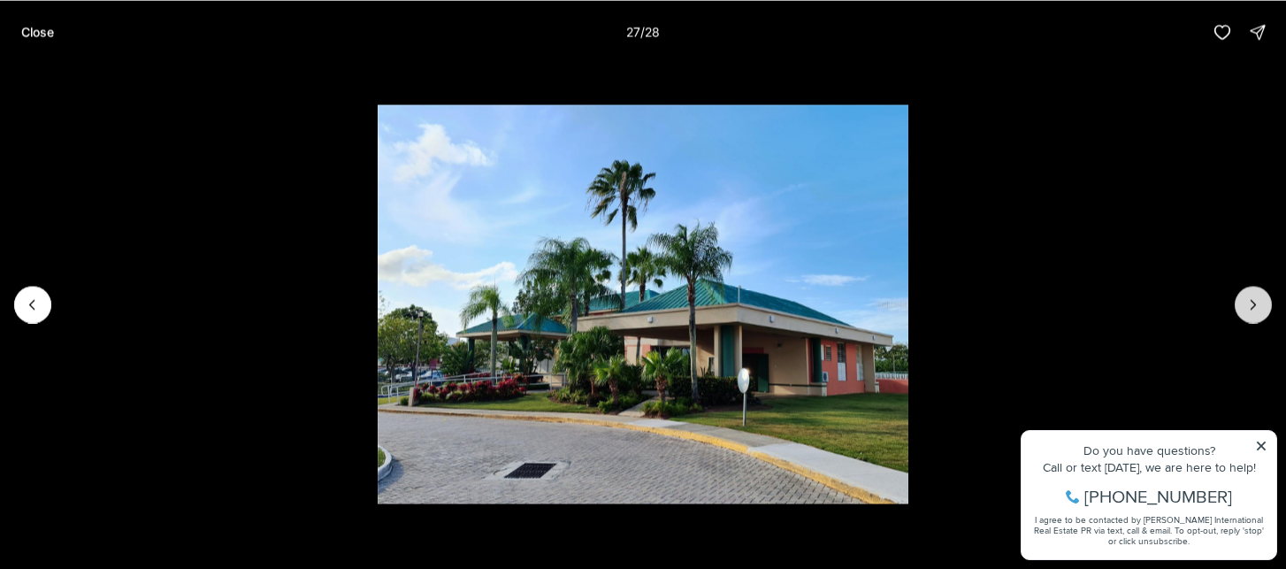
click at [1260, 299] on icon "Next slide" at bounding box center [1254, 305] width 18 height 18
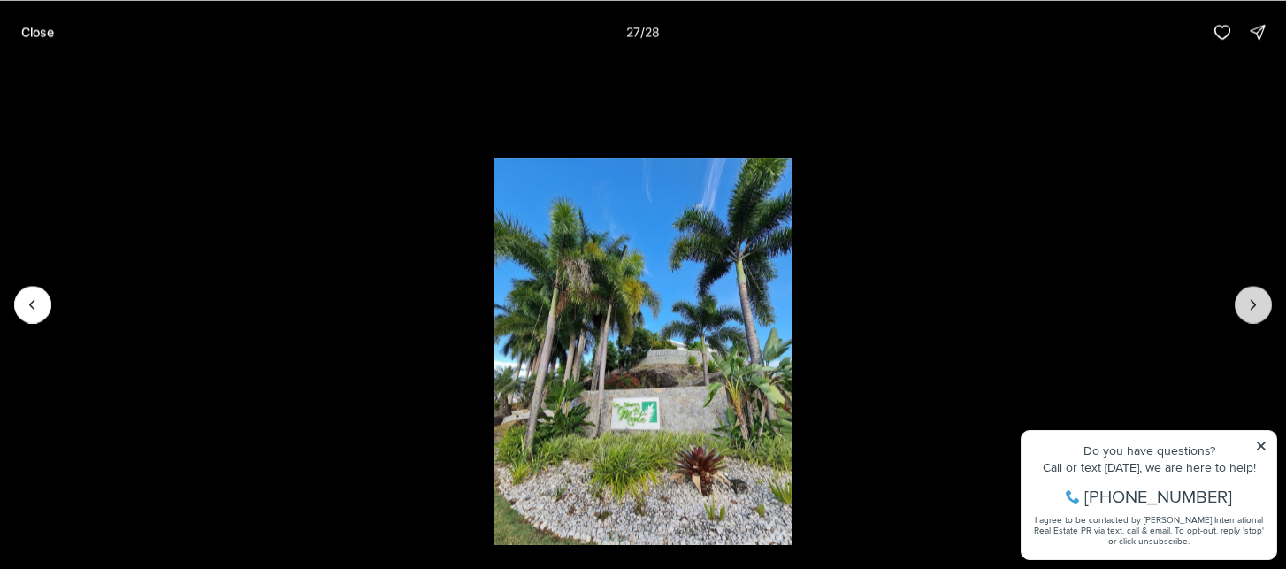
click at [1260, 299] on div at bounding box center [1253, 304] width 37 height 37
click at [31, 31] on p "Close" at bounding box center [37, 32] width 33 height 14
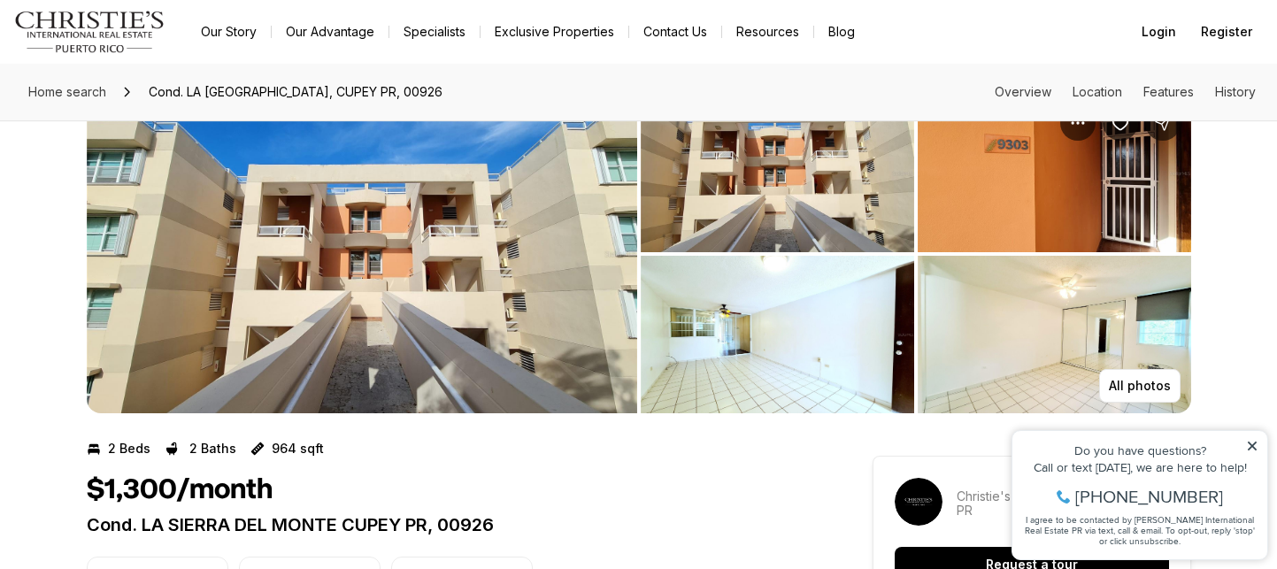
scroll to position [55, 0]
click at [1126, 391] on p "All photos" at bounding box center [1140, 385] width 62 height 14
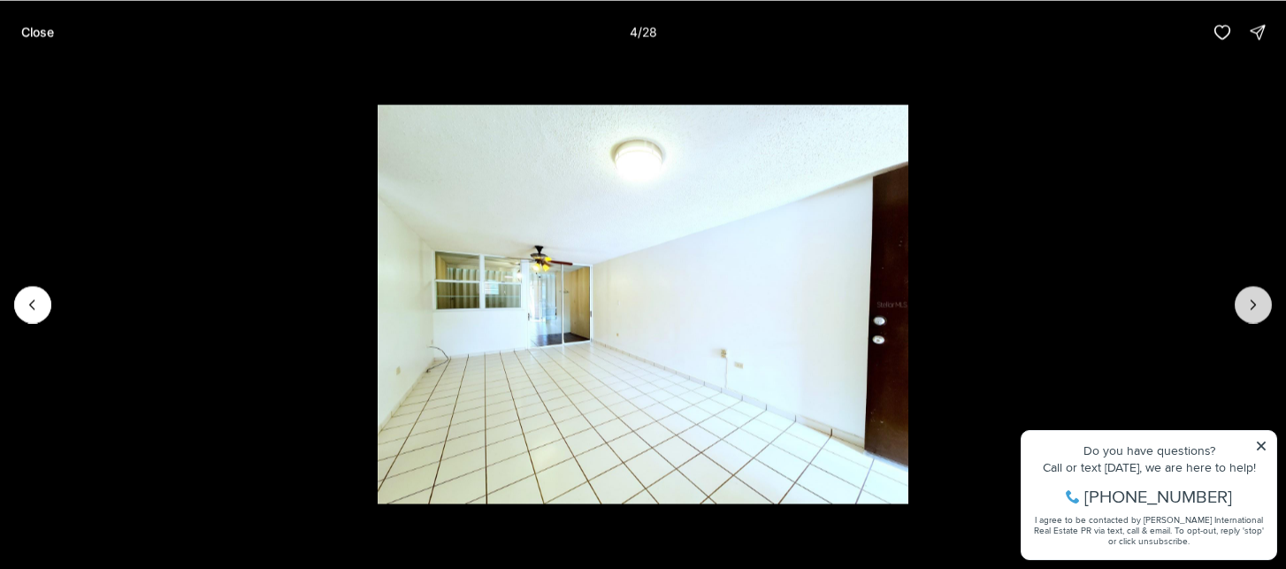
click at [1240, 307] on button "Next slide" at bounding box center [1253, 304] width 37 height 37
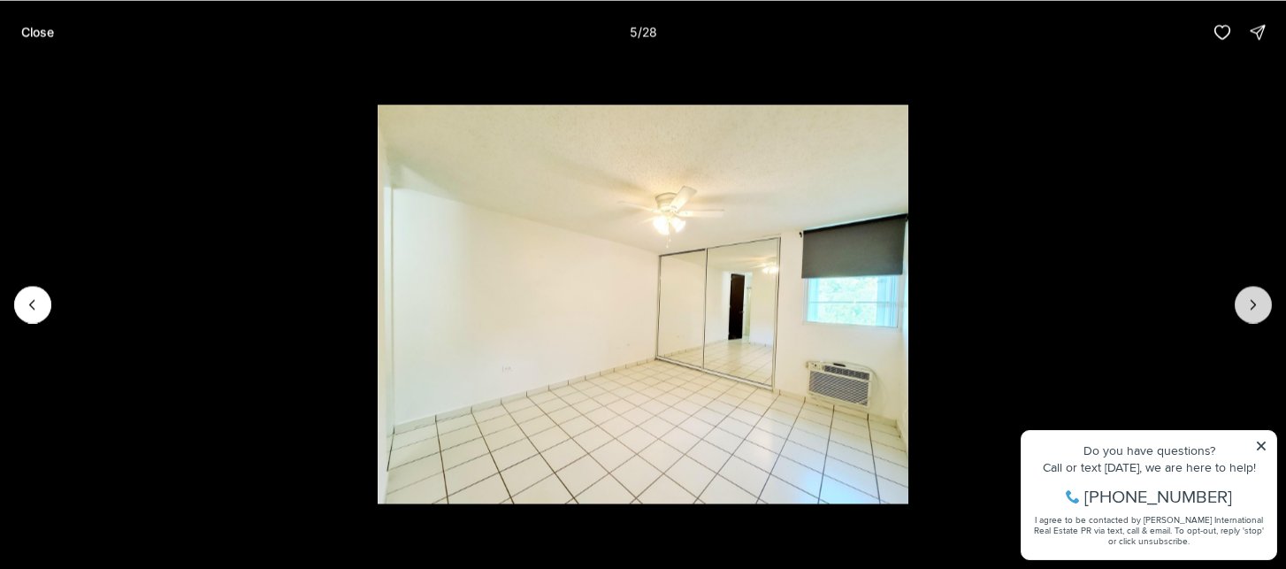
click at [1240, 307] on button "Next slide" at bounding box center [1253, 304] width 37 height 37
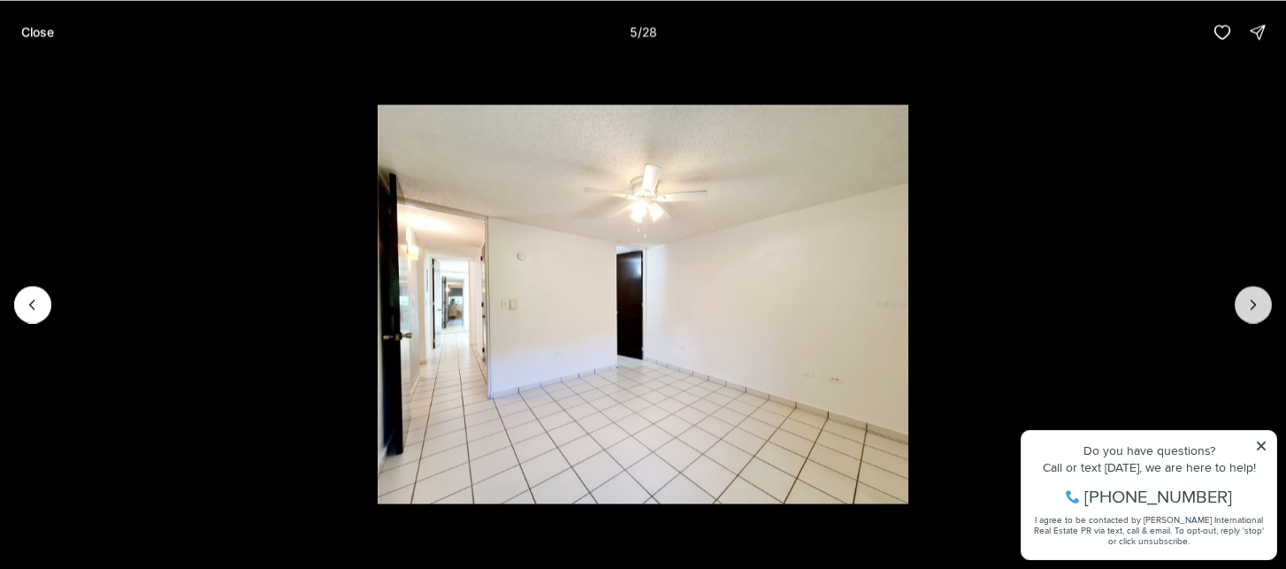
click at [1240, 307] on button "Next slide" at bounding box center [1253, 304] width 37 height 37
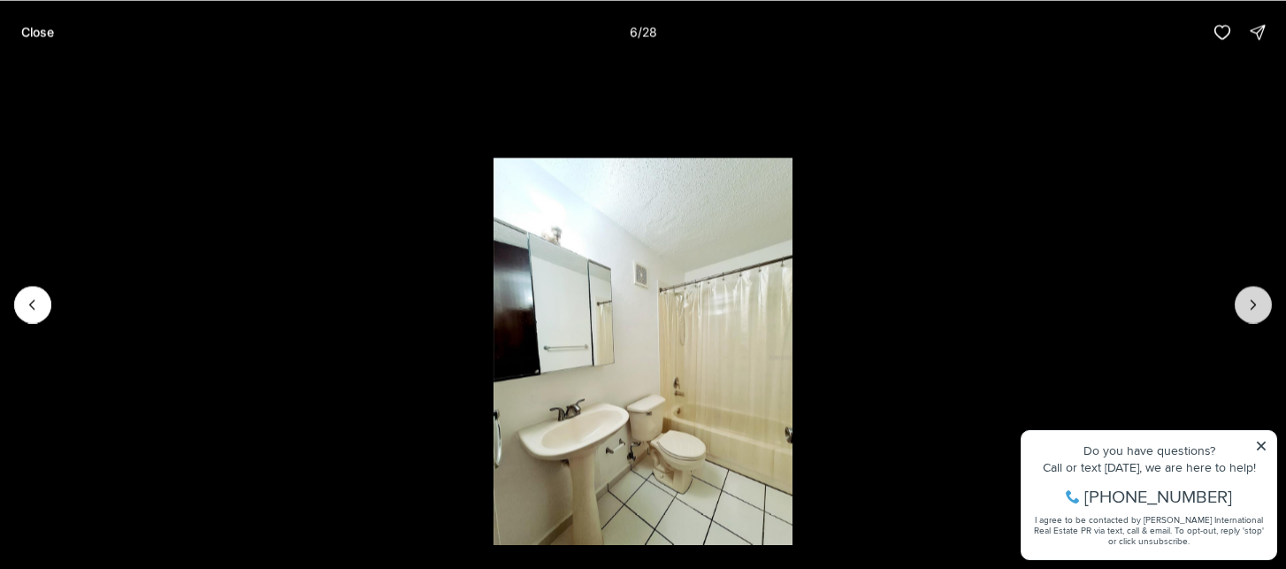
click at [1240, 307] on button "Next slide" at bounding box center [1253, 304] width 37 height 37
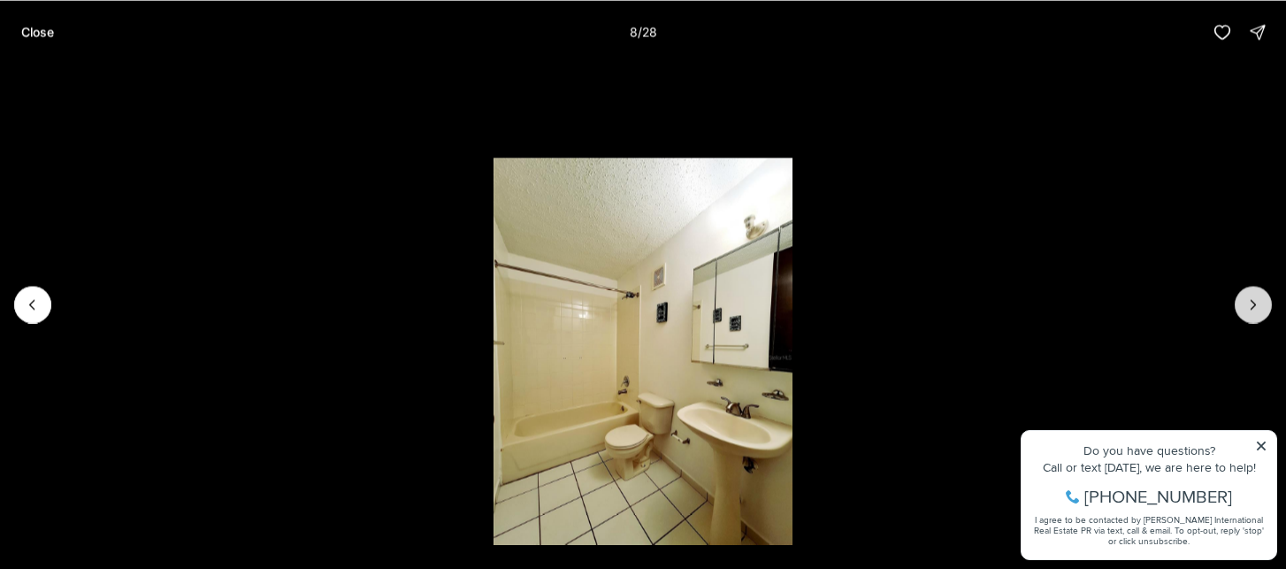
click at [1240, 307] on button "Next slide" at bounding box center [1253, 304] width 37 height 37
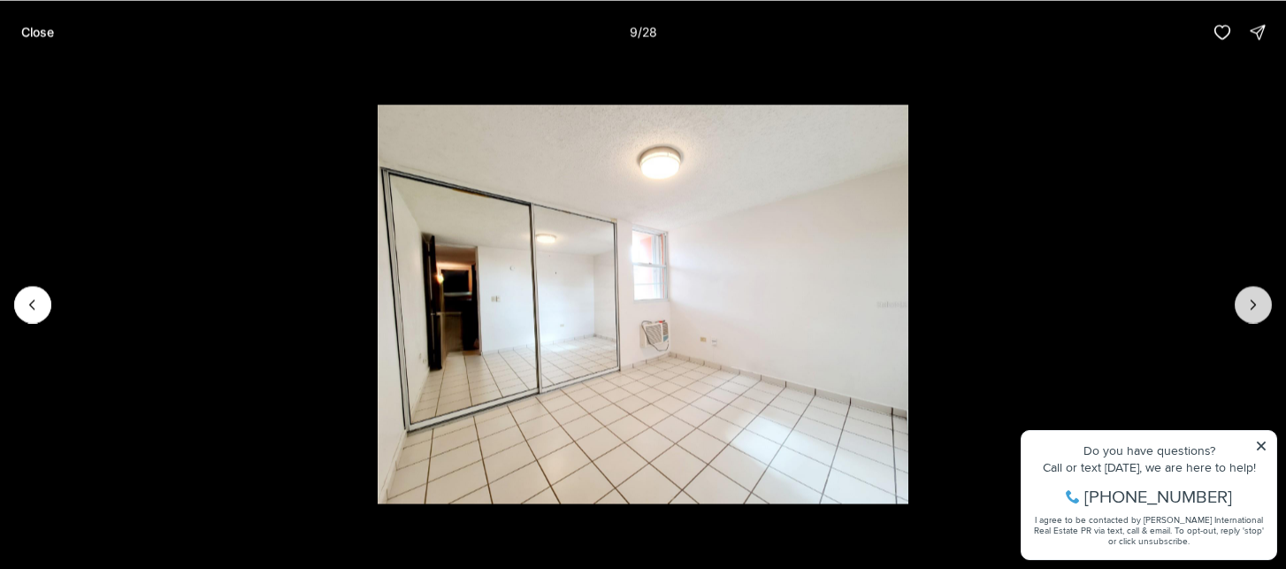
click at [1240, 307] on button "Next slide" at bounding box center [1253, 304] width 37 height 37
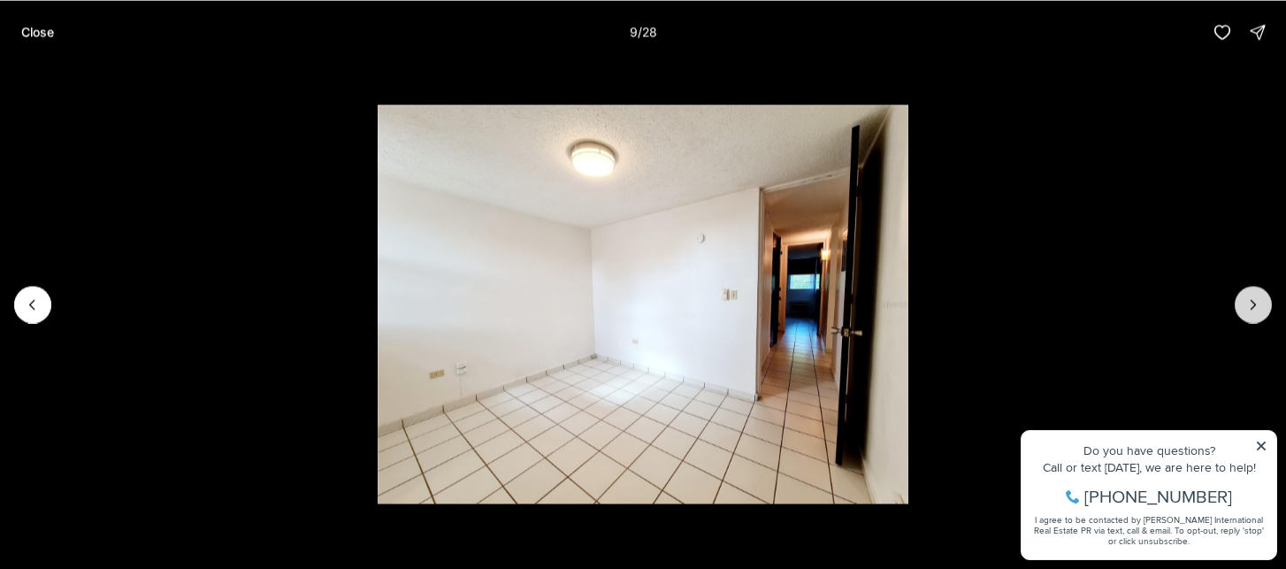
click at [1240, 307] on button "Next slide" at bounding box center [1253, 304] width 37 height 37
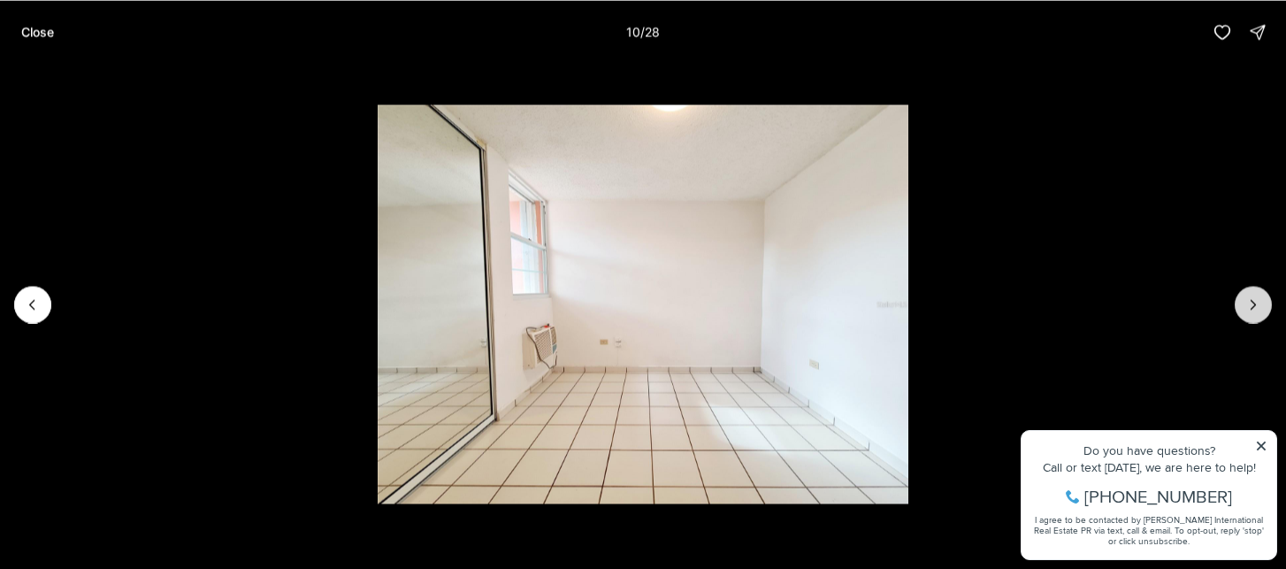
click at [1240, 307] on button "Next slide" at bounding box center [1253, 304] width 37 height 37
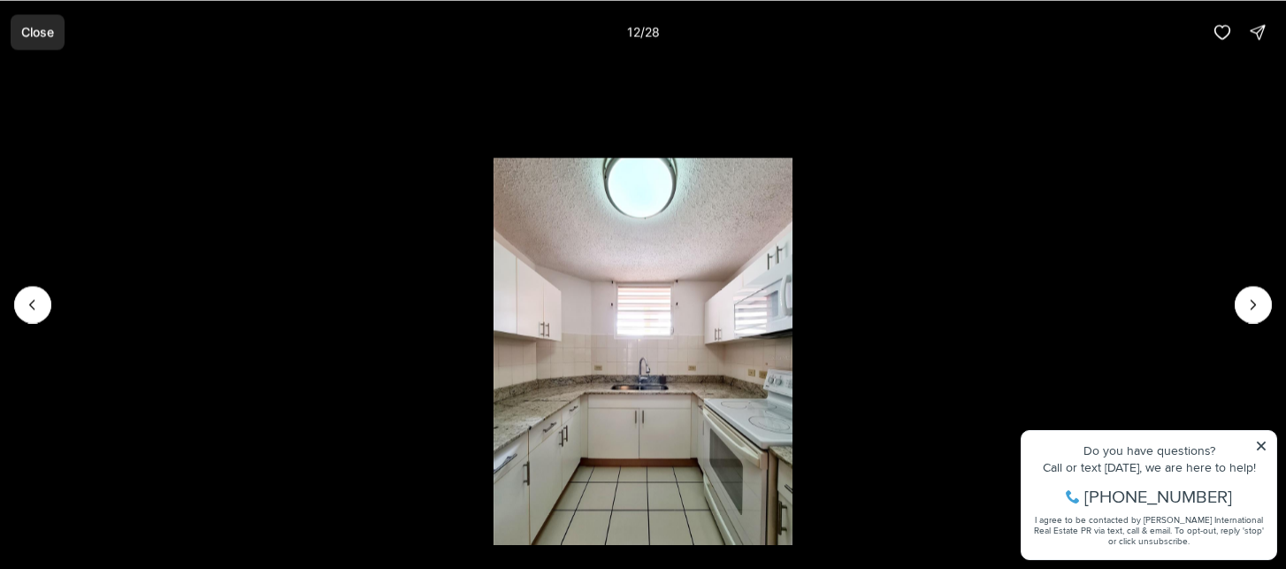
click at [48, 33] on p "Close" at bounding box center [37, 32] width 33 height 14
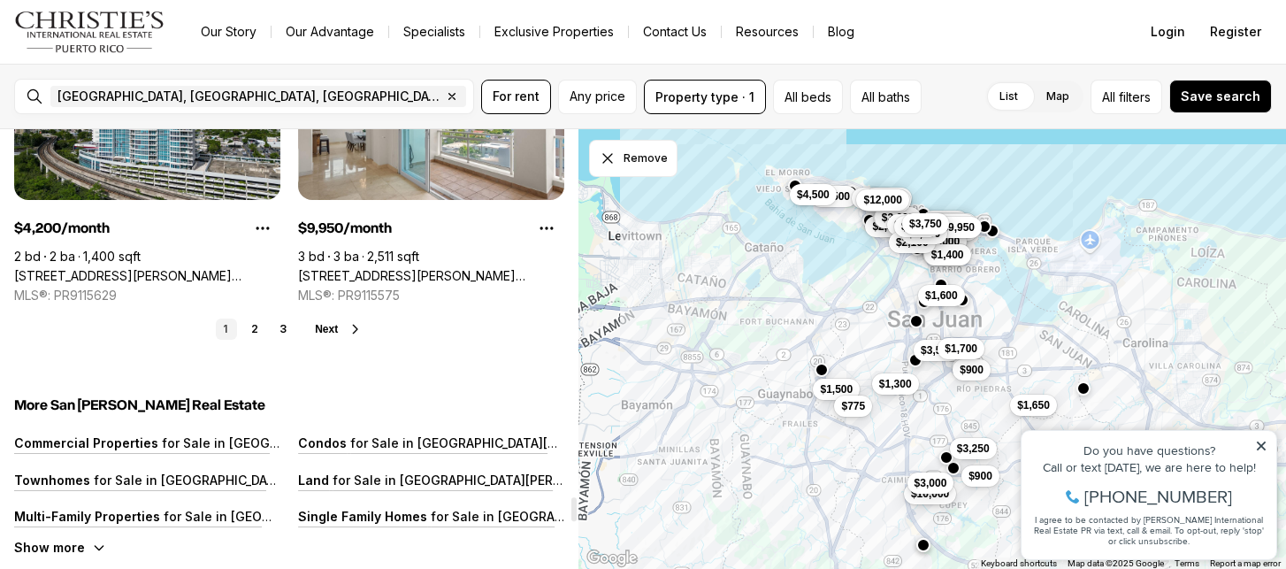
scroll to position [6649, 0]
